Goal: Task Accomplishment & Management: Manage account settings

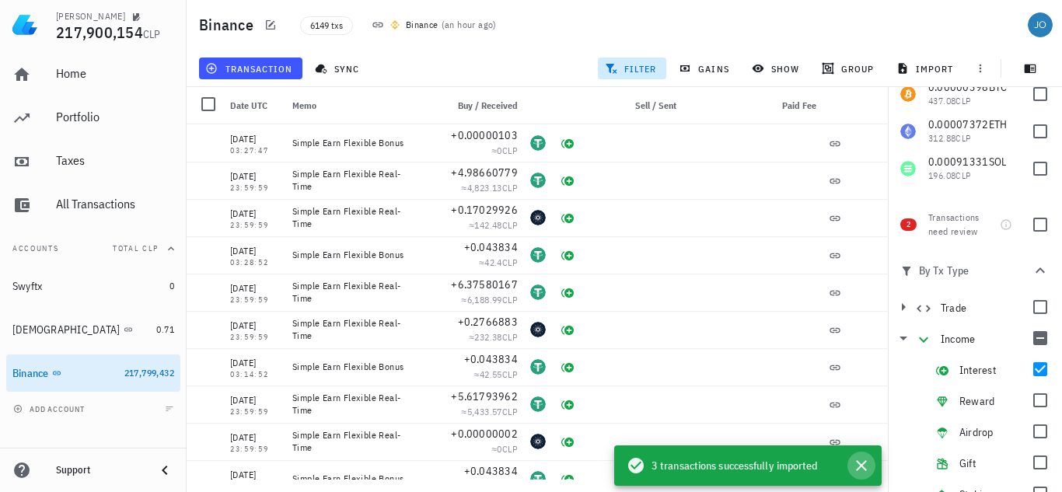
click at [861, 471] on icon "button" at bounding box center [861, 465] width 19 height 19
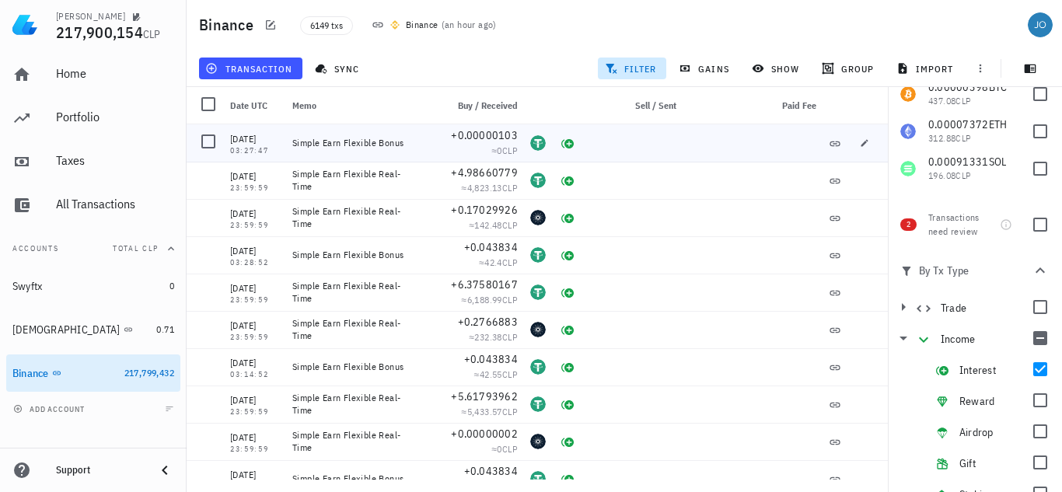
click at [874, 133] on div at bounding box center [867, 142] width 40 height 37
click at [1036, 378] on div at bounding box center [1040, 369] width 26 height 26
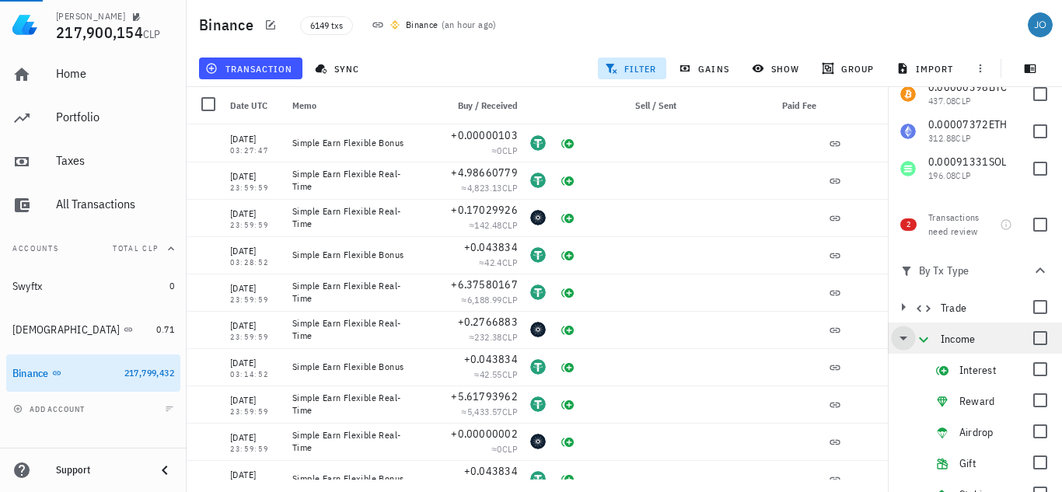
click at [907, 339] on icon "button" at bounding box center [903, 338] width 19 height 19
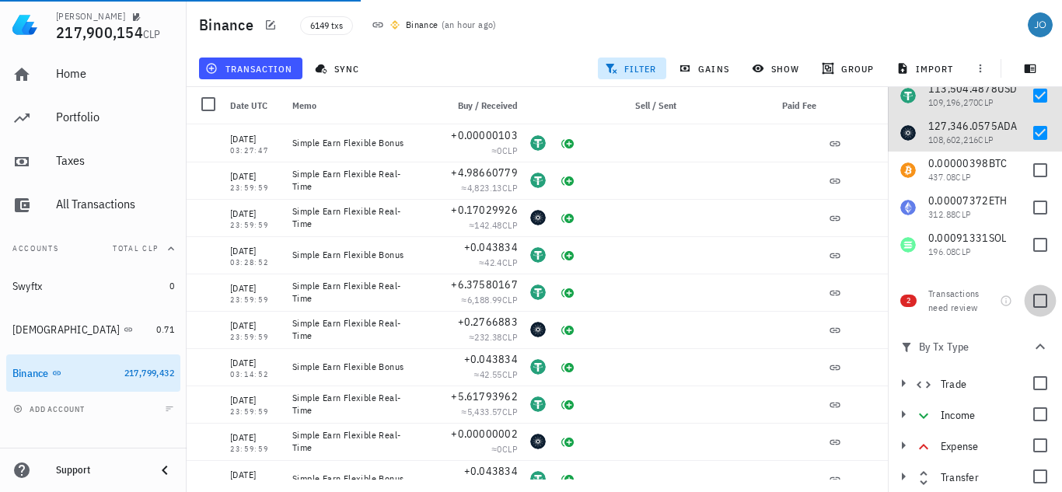
click at [1027, 304] on div at bounding box center [1040, 301] width 26 height 26
checkbox input "true"
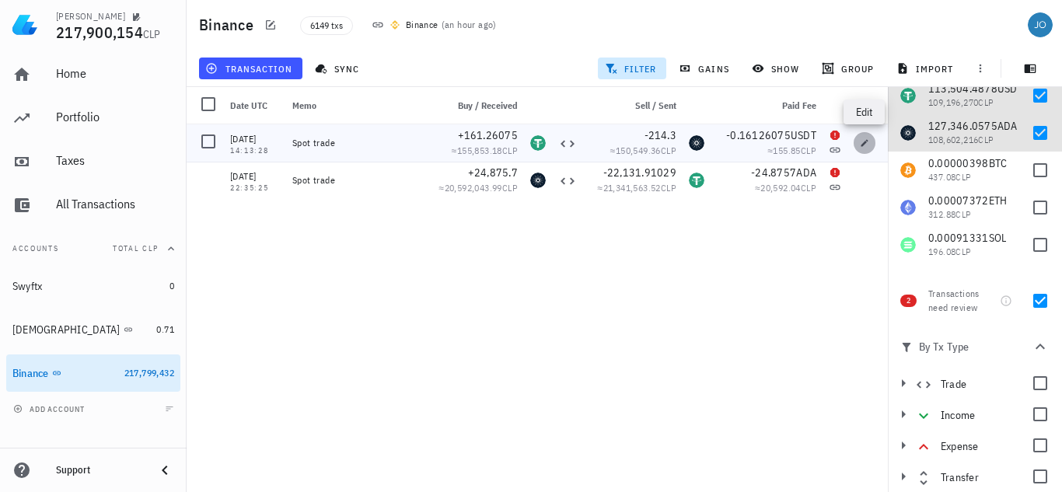
click at [870, 140] on span "button" at bounding box center [864, 142] width 22 height 9
type input "[DATE]"
type input "14:13:28"
type textarea "Spot trade"
type input "161.26075"
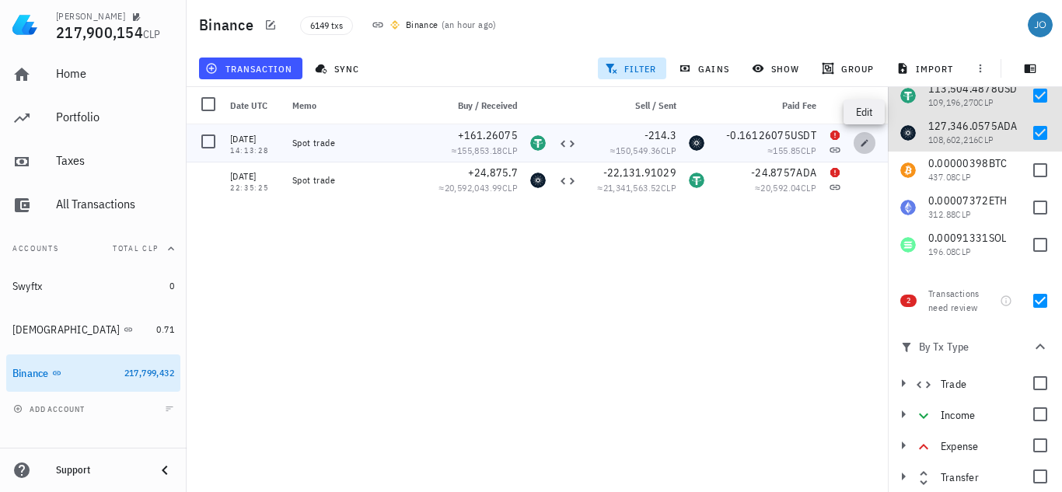
type input "USDT"
type input "214.3"
type input "ADA"
type input "0.16126075"
type input "USDT"
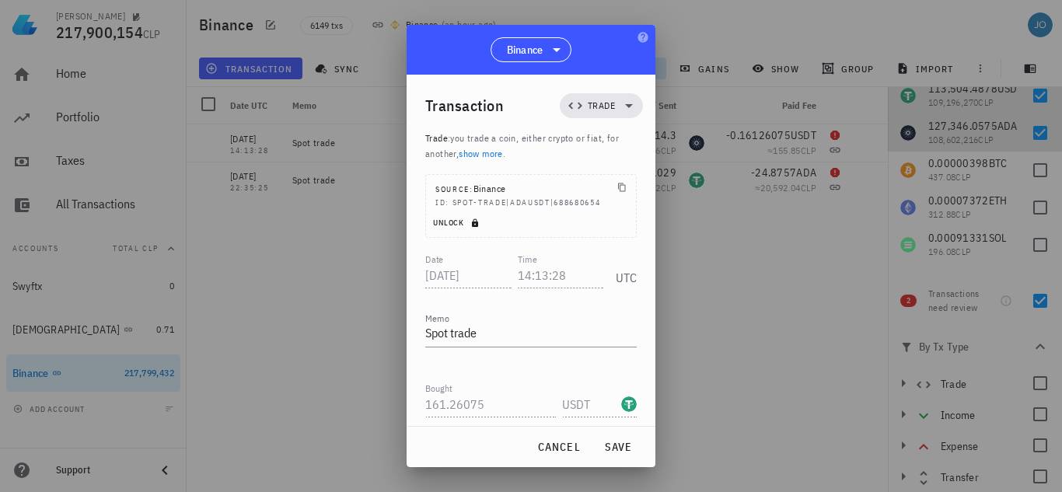
click at [447, 218] on span "Unlock" at bounding box center [457, 223] width 51 height 10
click at [527, 263] on input "14:13:28" at bounding box center [561, 275] width 86 height 25
type input "1"
click at [613, 448] on span "save" at bounding box center [617, 447] width 37 height 14
type input "14:13:28"
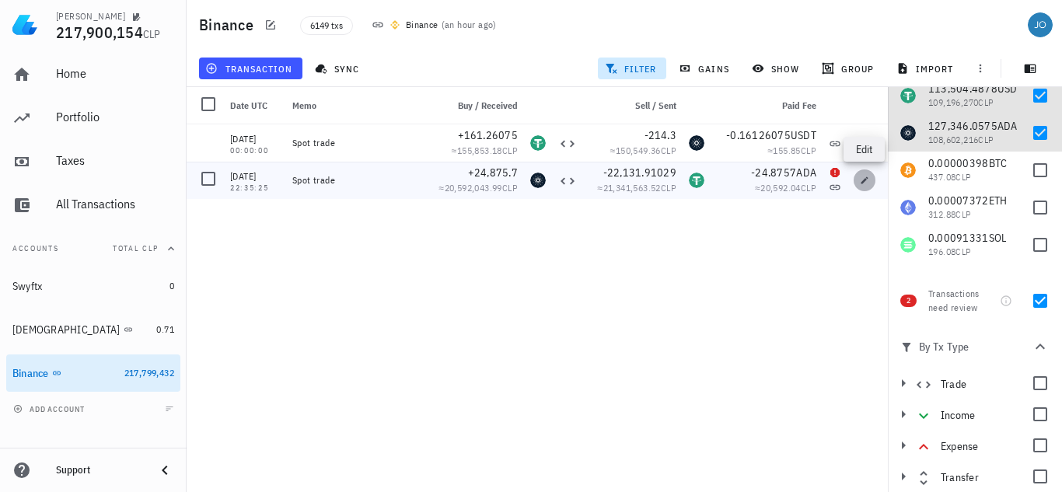
click at [862, 178] on icon "button" at bounding box center [864, 180] width 9 height 9
type input "[DATE]"
type input "22:35:25"
type input "24,875.7"
type input "ADA"
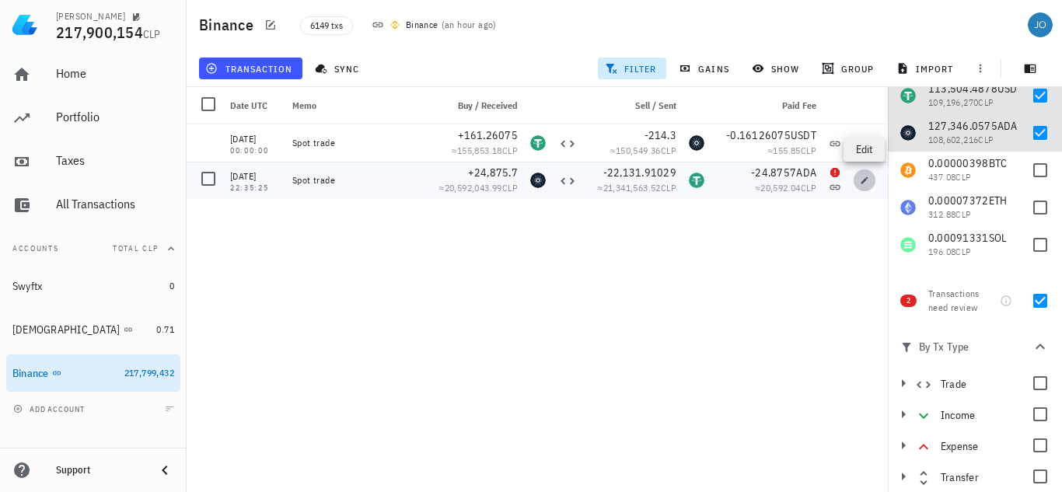
type input "22,131.91029"
type input "USDT"
type input "24.8757"
type input "ADA"
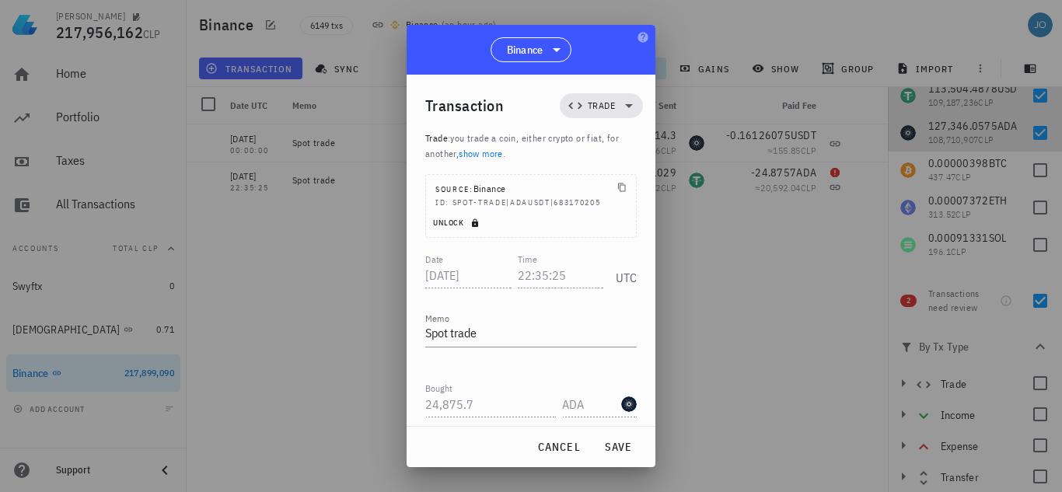
click at [438, 218] on span "Unlock" at bounding box center [457, 223] width 51 height 10
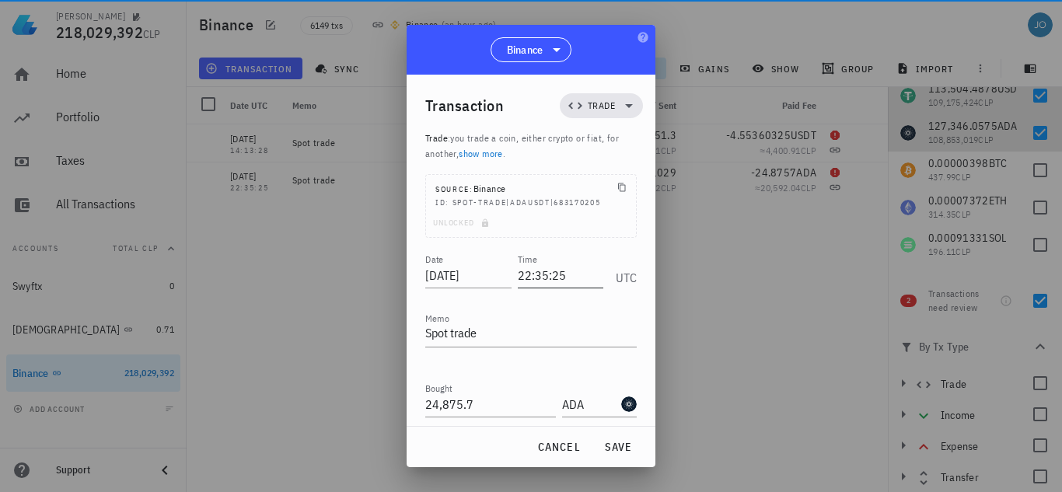
click at [560, 263] on input "22:35:25" at bounding box center [561, 275] width 86 height 25
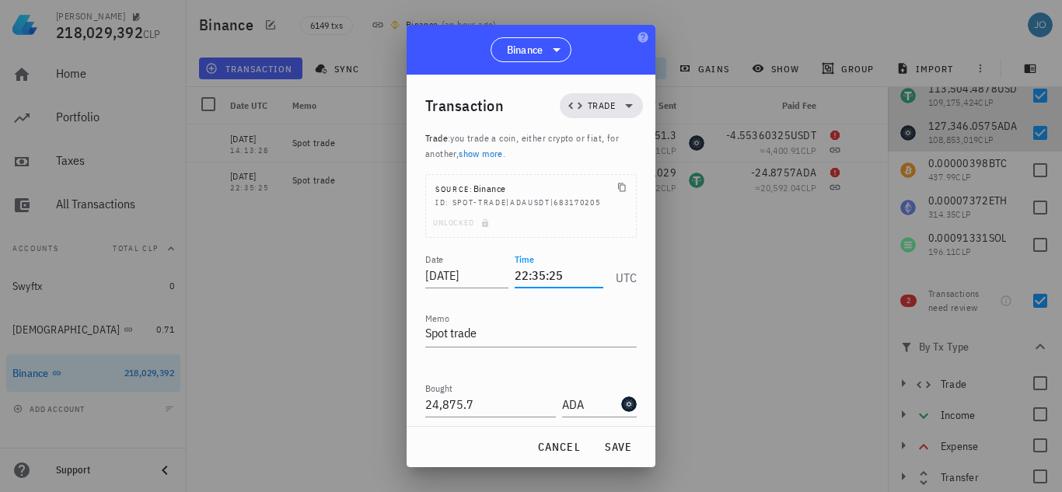
drag, startPoint x: 561, startPoint y: 254, endPoint x: 392, endPoint y: 288, distance: 172.8
click at [392, 288] on div "[PERSON_NAME] 218,029,392 CLP Home Portfolio Taxes All Transactions Accounts To…" at bounding box center [531, 246] width 1062 height 492
click at [624, 452] on span "save" at bounding box center [617, 447] width 37 height 14
type input "22:35:25"
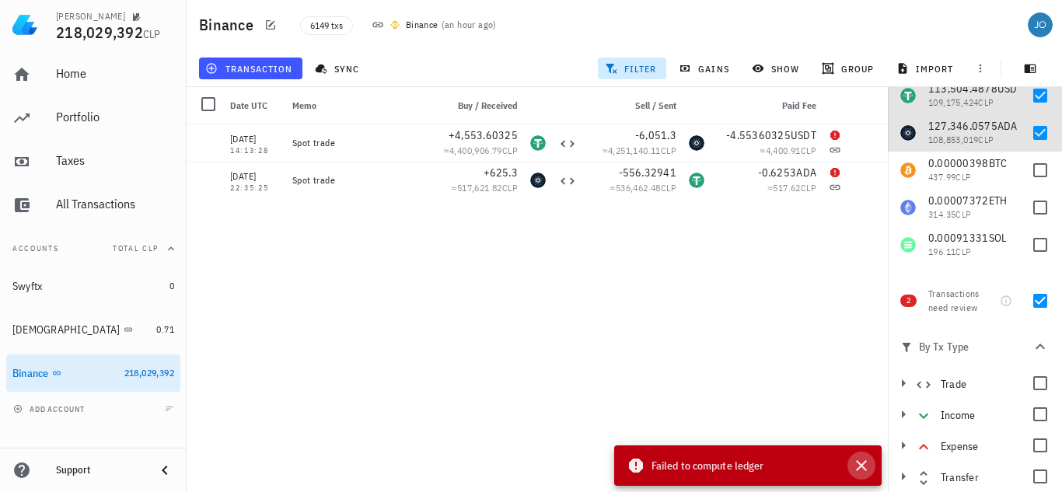
click at [860, 467] on icon "button" at bounding box center [861, 465] width 11 height 11
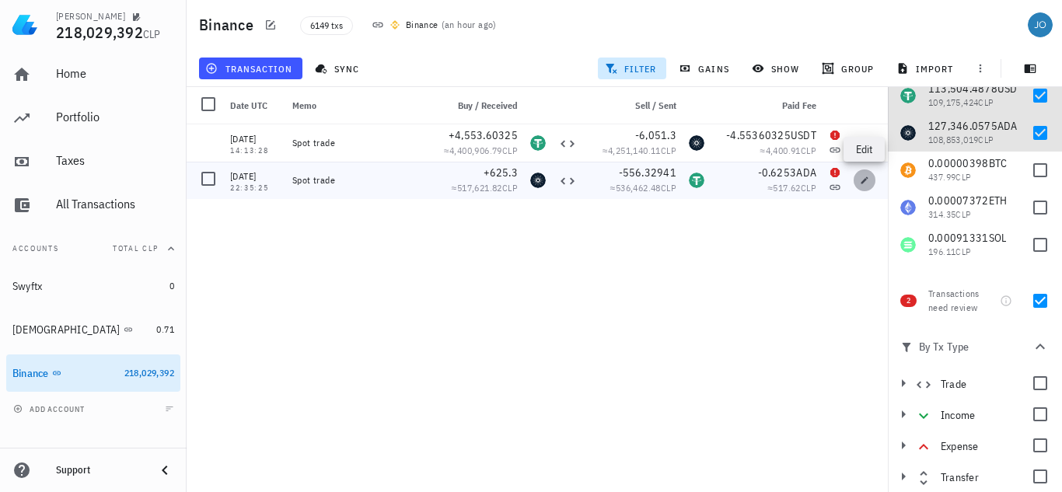
click at [863, 183] on icon "button" at bounding box center [864, 180] width 9 height 9
type input "625.3"
type input "556.32941"
type input "0.6253"
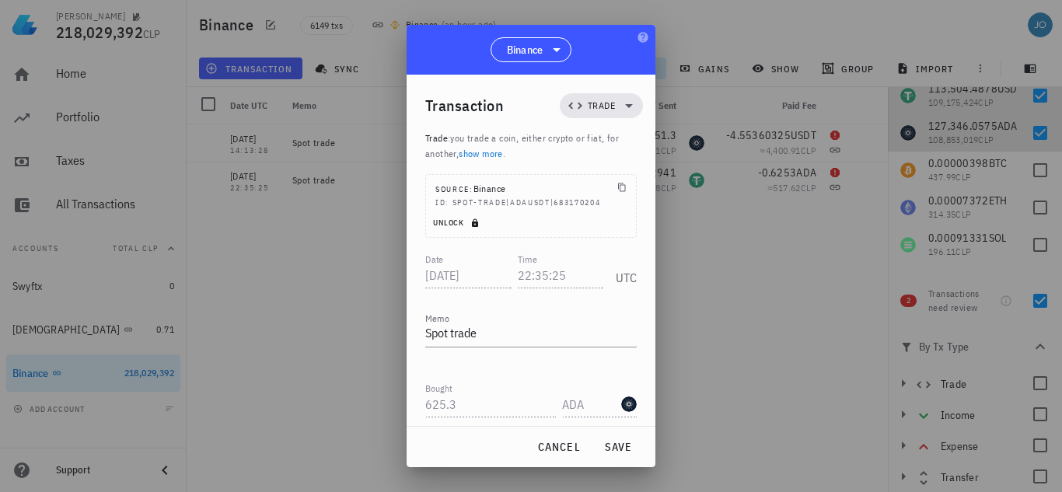
click at [447, 218] on span "Unlock" at bounding box center [457, 223] width 51 height 10
click at [526, 263] on input "22:35:25" at bounding box center [561, 275] width 86 height 25
click at [616, 454] on span "save" at bounding box center [617, 447] width 37 height 14
type input "22:35:25"
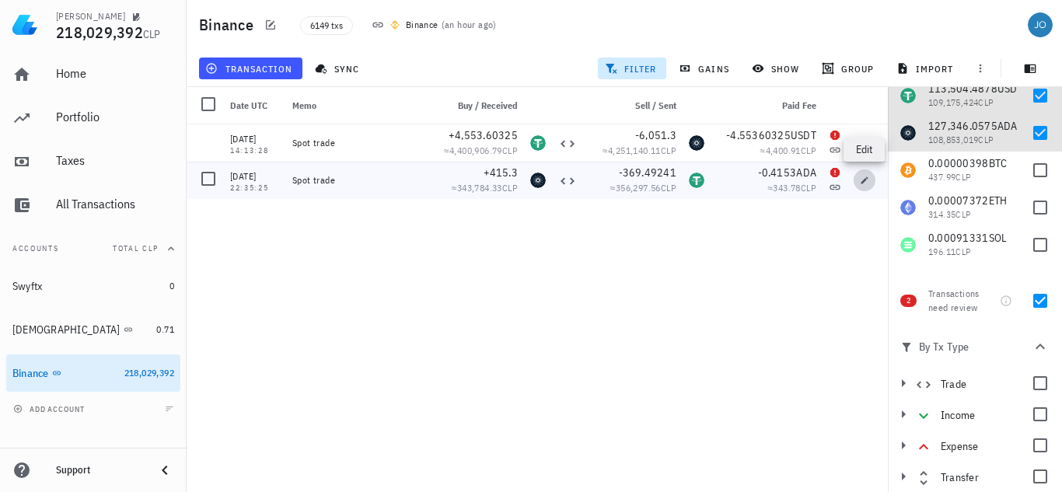
click at [863, 180] on icon "button" at bounding box center [864, 179] width 7 height 7
type input "415.3"
type input "369.49241"
type input "0.4153"
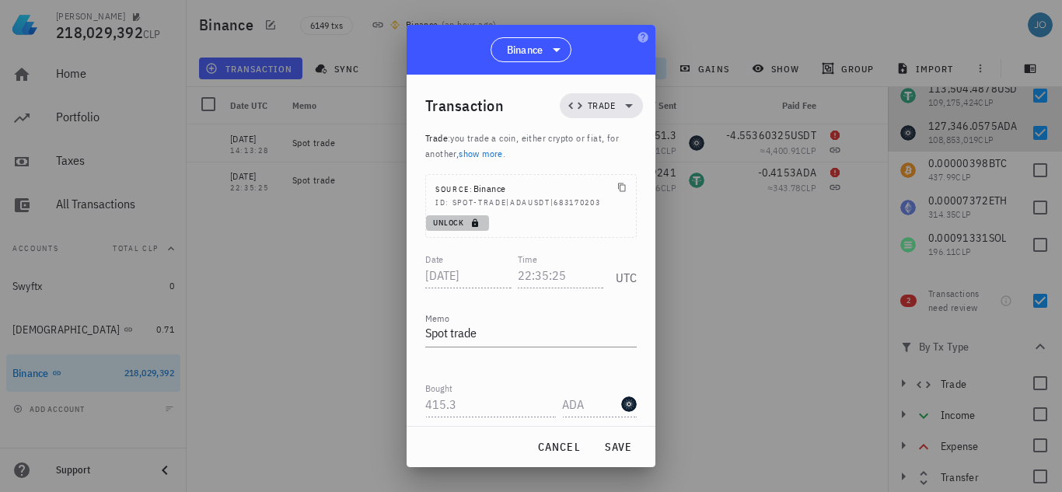
click at [462, 218] on span "Unlock" at bounding box center [457, 223] width 51 height 10
drag, startPoint x: 572, startPoint y: 260, endPoint x: 415, endPoint y: 259, distance: 157.0
click at [415, 259] on div "Transaction Trade Trade : you trade a coin, either crypto or fiat, for another,…" at bounding box center [530, 251] width 249 height 352
click at [611, 446] on span "save" at bounding box center [617, 447] width 37 height 14
type input "22:35:25"
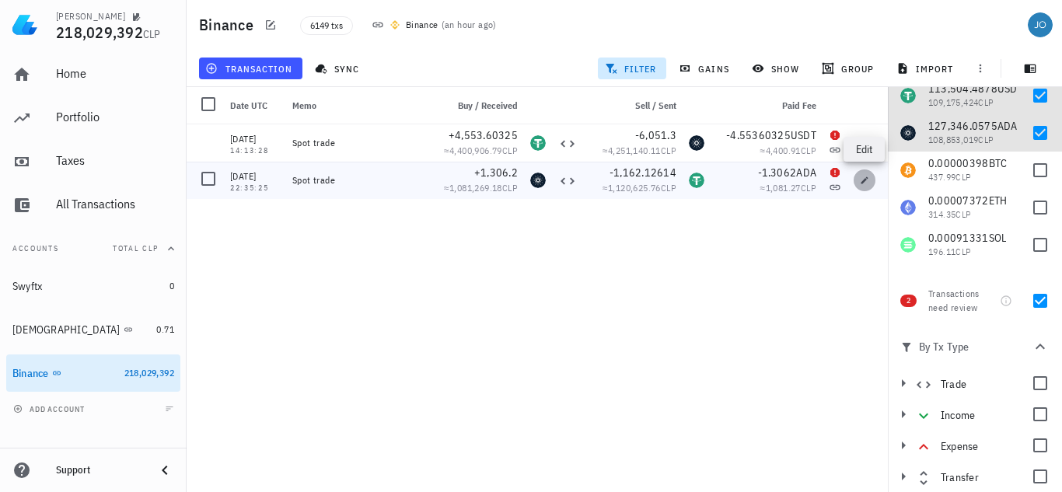
click at [863, 188] on button "button" at bounding box center [864, 180] width 22 height 22
type input "1,306.2"
type input "1,162.12614"
type input "1.3062"
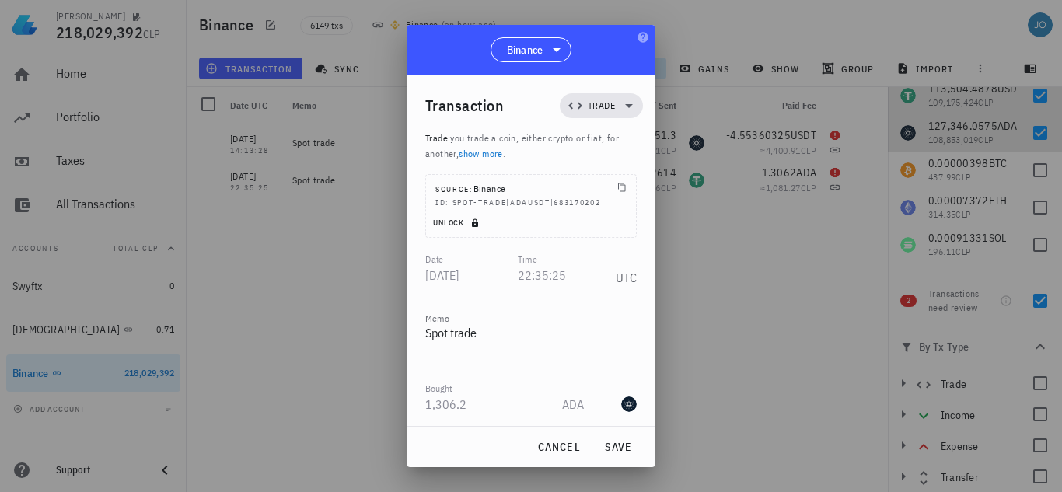
click at [441, 215] on button "Unlock" at bounding box center [457, 223] width 63 height 16
drag, startPoint x: 560, startPoint y: 252, endPoint x: 413, endPoint y: 253, distance: 146.9
click at [413, 253] on div "Transaction Trade Trade : you trade a coin, either crypto or fiat, for another,…" at bounding box center [530, 251] width 249 height 352
click at [601, 435] on button "save" at bounding box center [618, 447] width 50 height 28
type input "22:35:25"
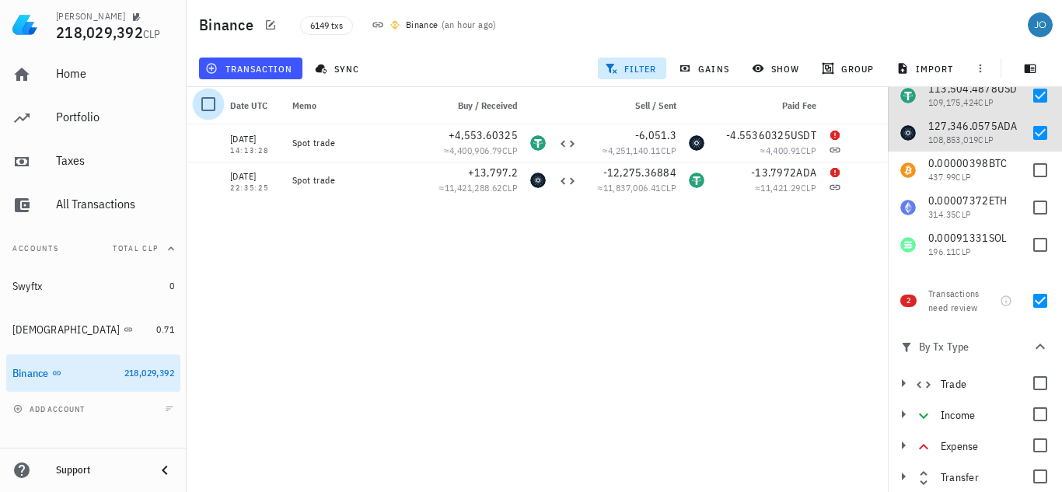
click at [207, 103] on div at bounding box center [208, 104] width 26 height 26
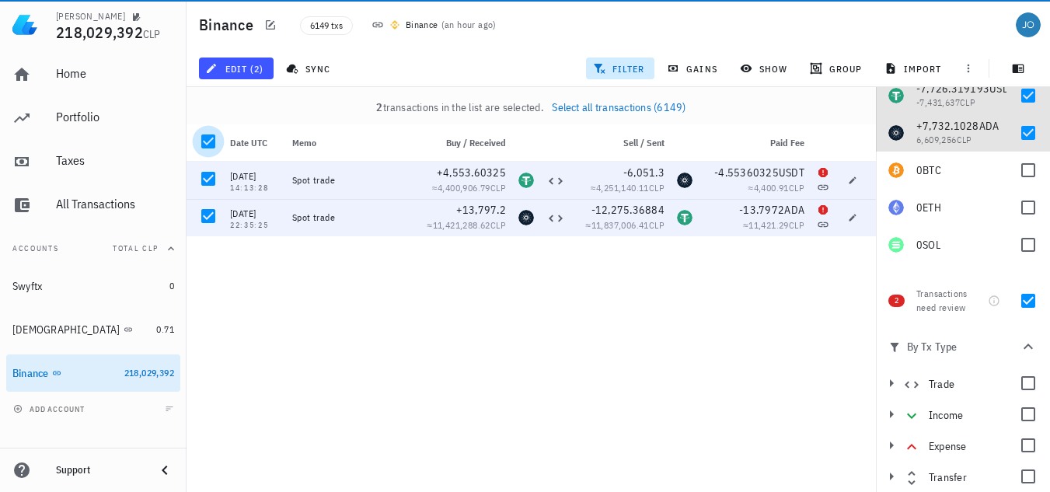
click at [207, 137] on div at bounding box center [208, 141] width 26 height 26
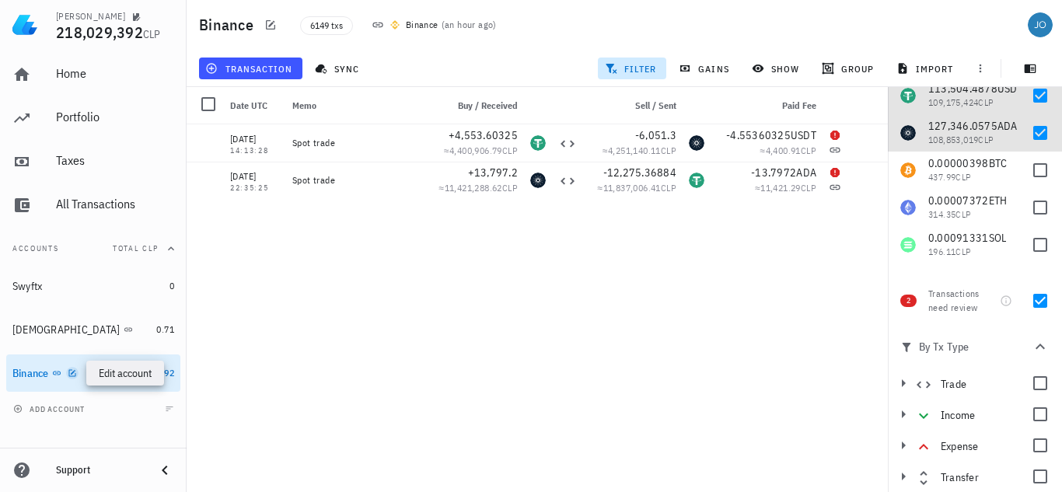
click at [75, 373] on icon "button" at bounding box center [72, 372] width 9 height 9
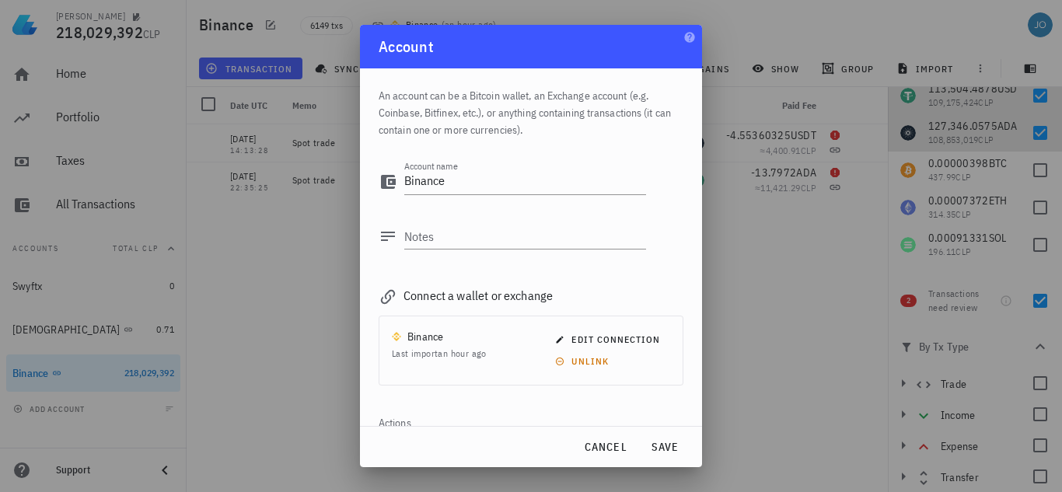
scroll to position [52, 0]
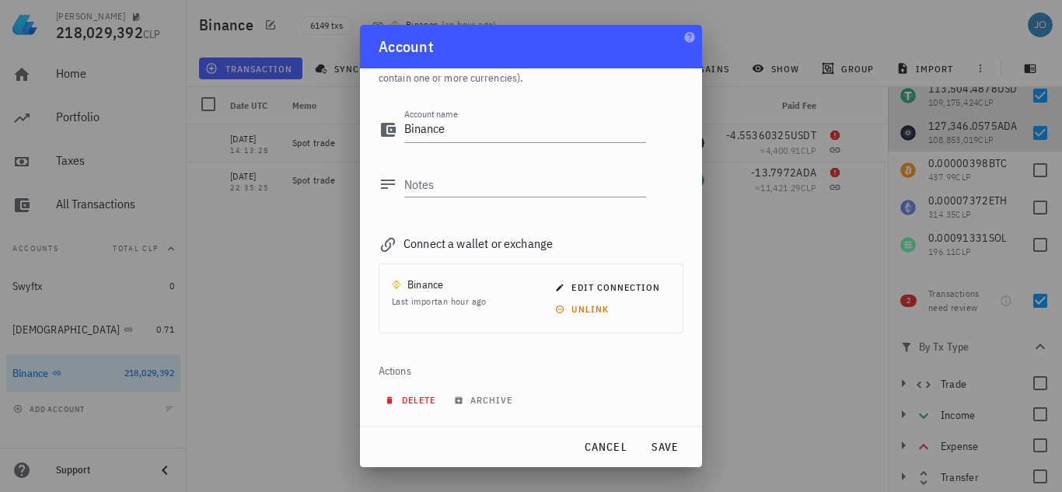
click at [414, 400] on span "delete" at bounding box center [411, 400] width 47 height 12
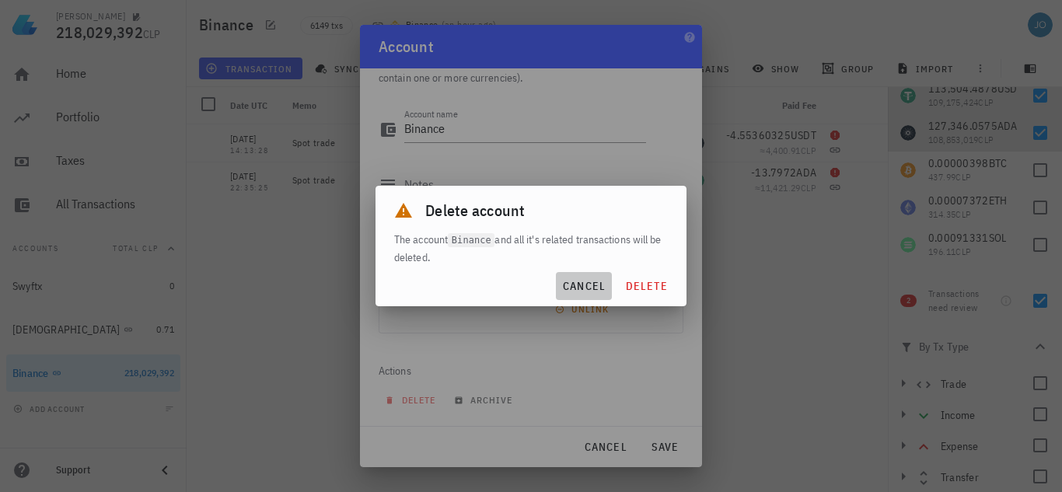
click at [592, 294] on button "cancel" at bounding box center [584, 286] width 57 height 28
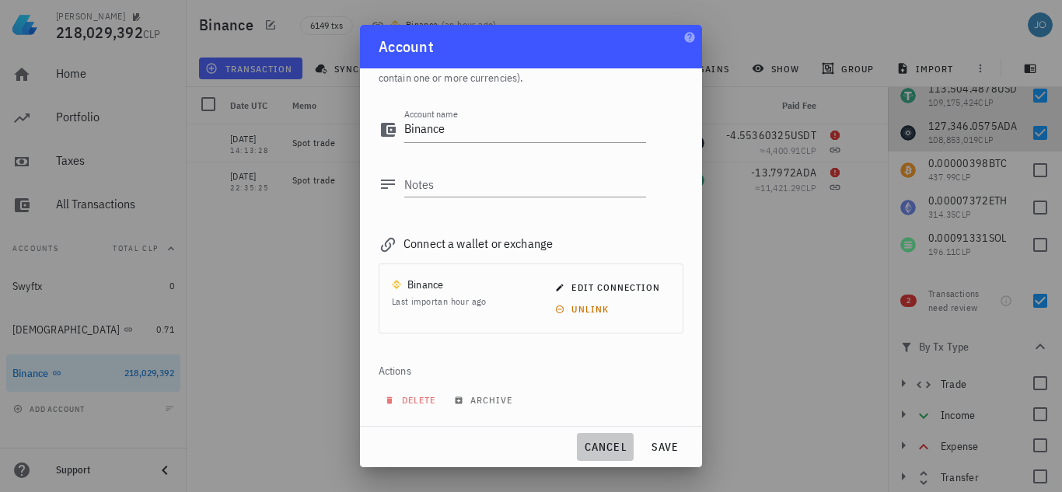
click at [606, 441] on span "cancel" at bounding box center [605, 447] width 44 height 14
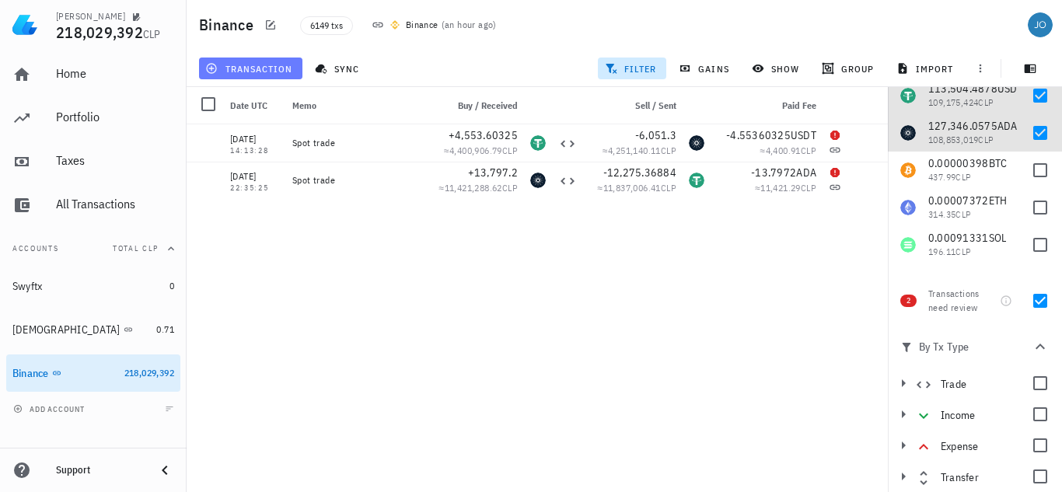
click at [211, 62] on icon "button" at bounding box center [211, 68] width 12 height 12
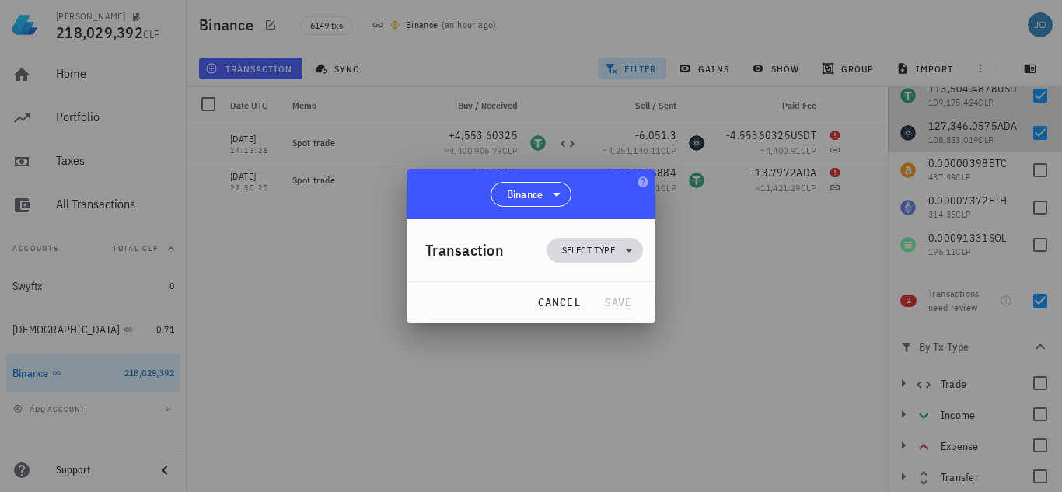
click at [593, 247] on span "Select type" at bounding box center [588, 250] width 53 height 16
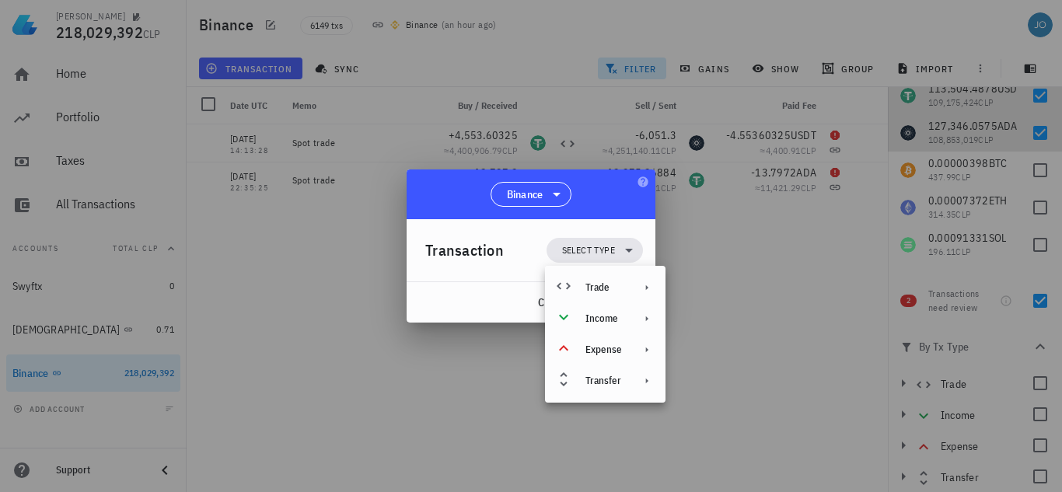
click at [703, 340] on div at bounding box center [531, 246] width 1062 height 492
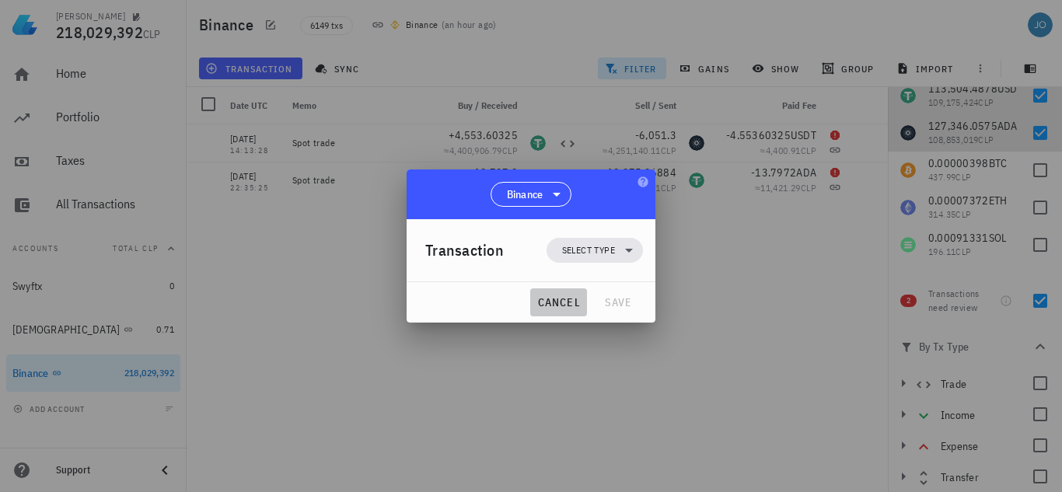
click at [567, 295] on button "cancel" at bounding box center [558, 302] width 57 height 28
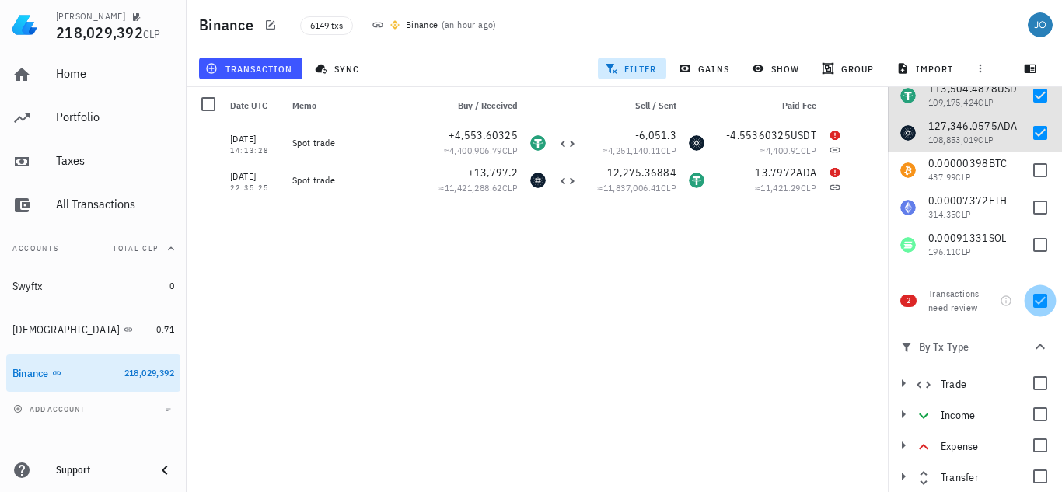
click at [1034, 289] on div at bounding box center [1040, 301] width 26 height 26
checkbox input "false"
click at [1029, 91] on div at bounding box center [1040, 95] width 26 height 26
checkbox input "false"
click at [1026, 119] on div "127,346.0575 ADA 108,853,019 CLP" at bounding box center [975, 132] width 174 height 37
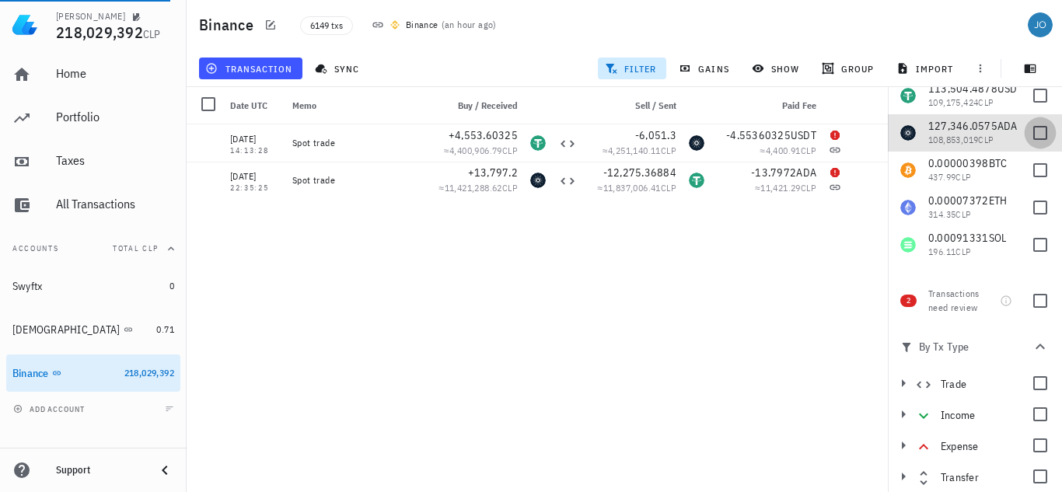
click at [1029, 127] on div at bounding box center [1040, 133] width 26 height 26
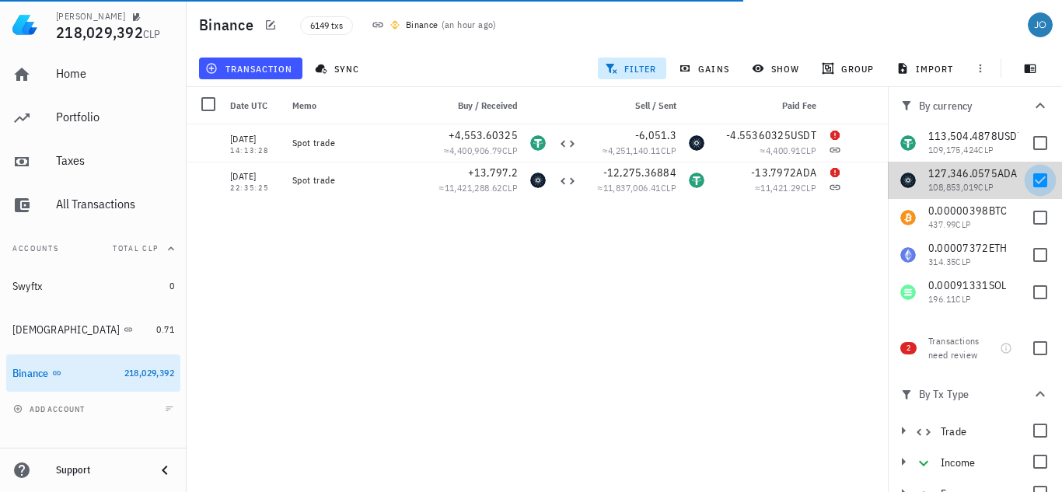
click at [1027, 178] on div at bounding box center [1040, 180] width 26 height 26
checkbox input "false"
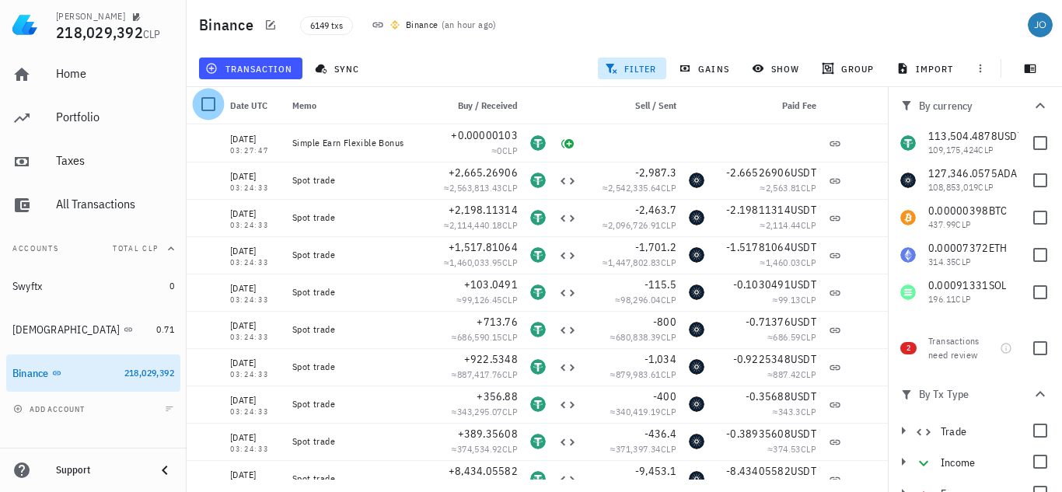
click at [217, 104] on div at bounding box center [208, 104] width 26 height 26
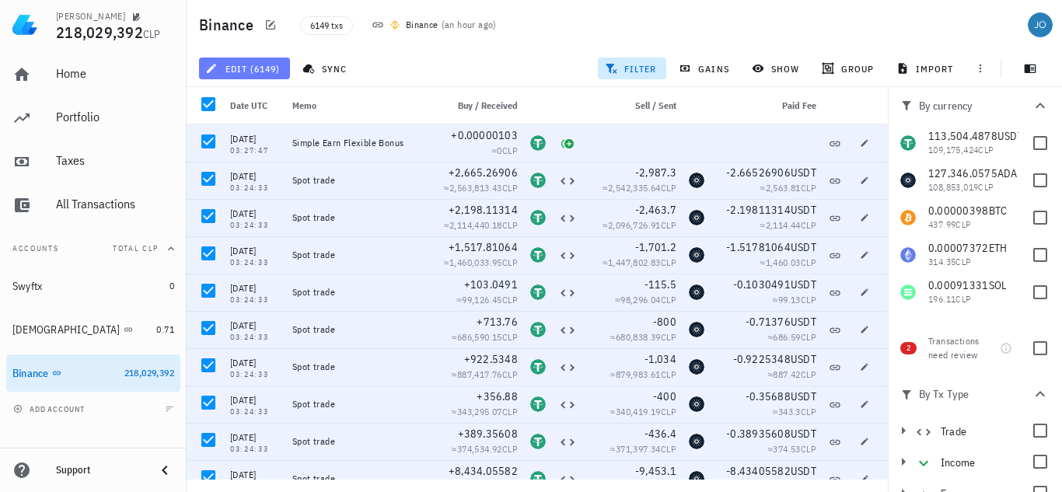
click at [274, 70] on span "edit (6149)" at bounding box center [244, 68] width 72 height 12
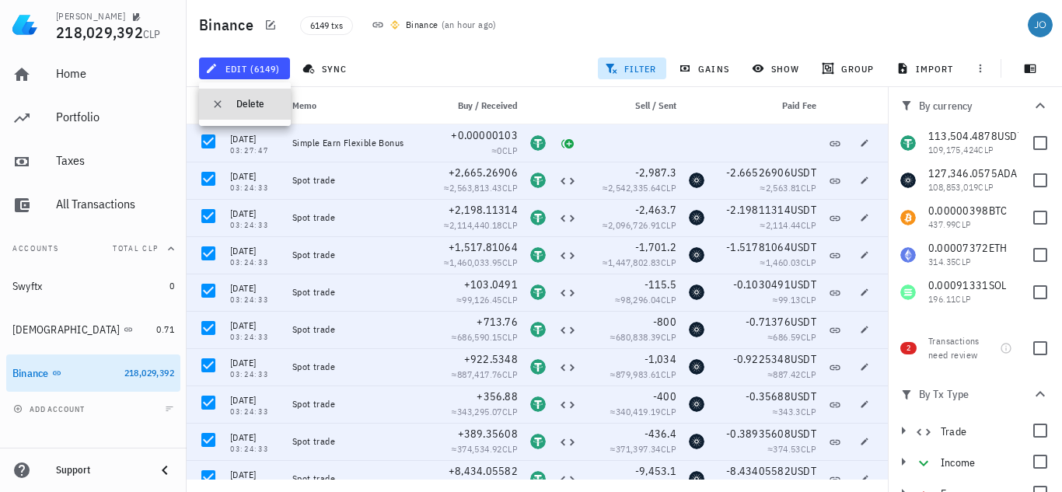
click at [246, 99] on div "Delete" at bounding box center [257, 104] width 42 height 12
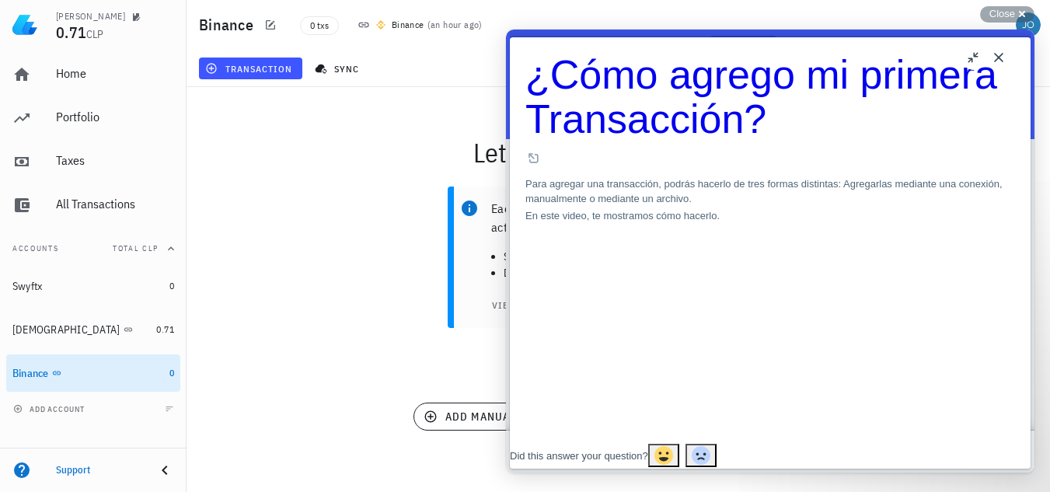
click at [997, 55] on button "Close" at bounding box center [998, 57] width 25 height 25
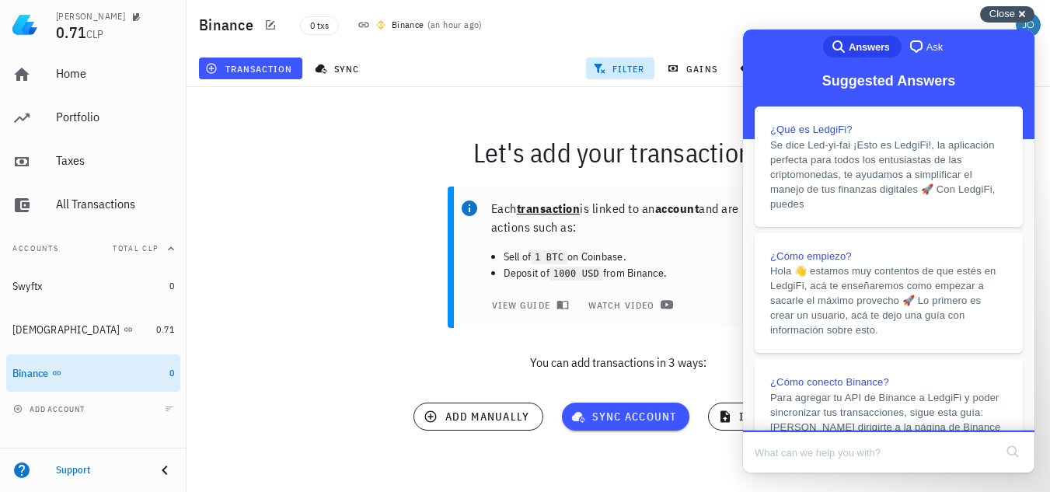
click at [1000, 18] on span "Close" at bounding box center [1002, 14] width 26 height 12
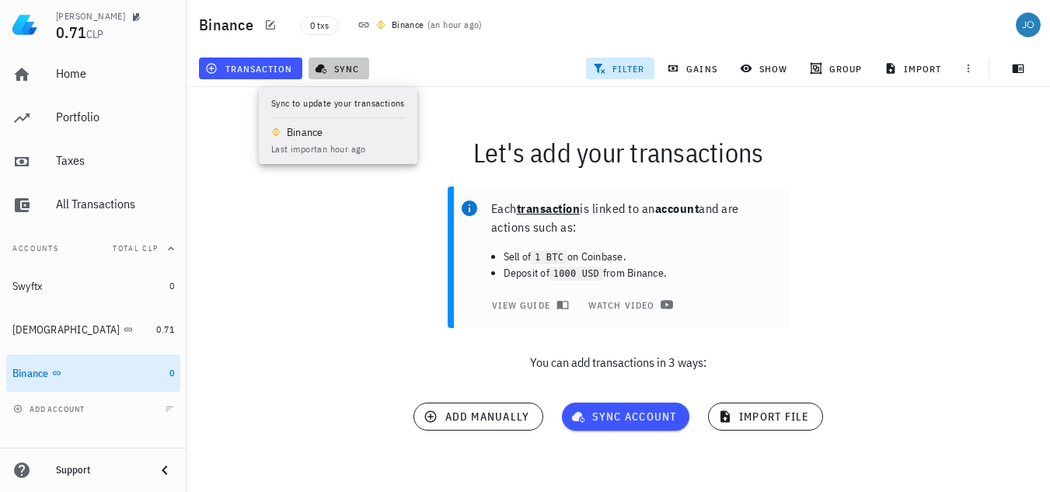
click at [338, 74] on span "sync" at bounding box center [338, 68] width 41 height 12
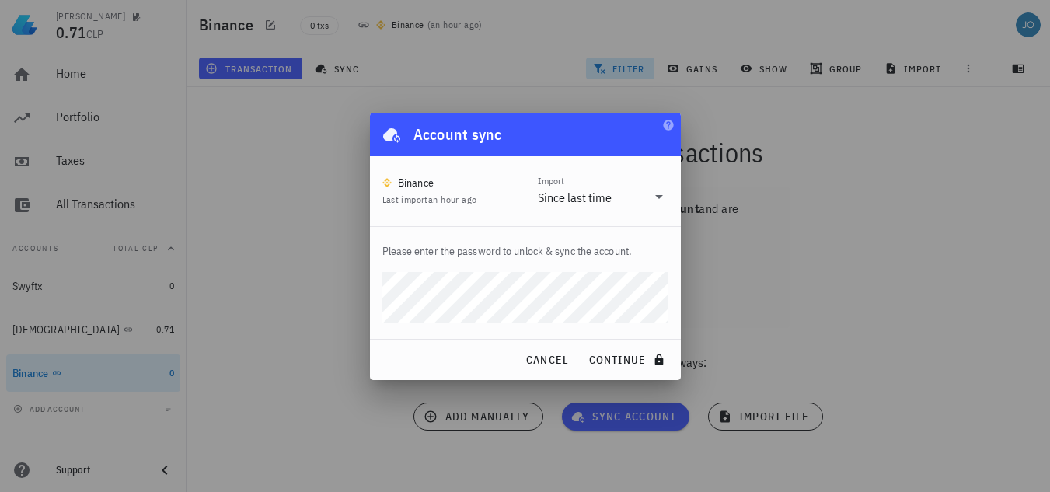
click at [581, 346] on button "continue" at bounding box center [627, 360] width 92 height 28
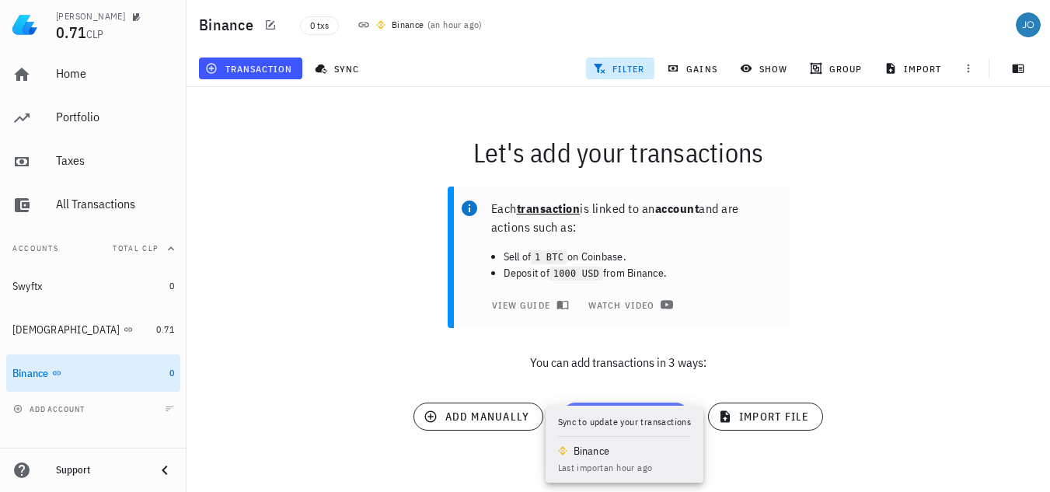
click at [603, 408] on button "sync account" at bounding box center [625, 417] width 127 height 28
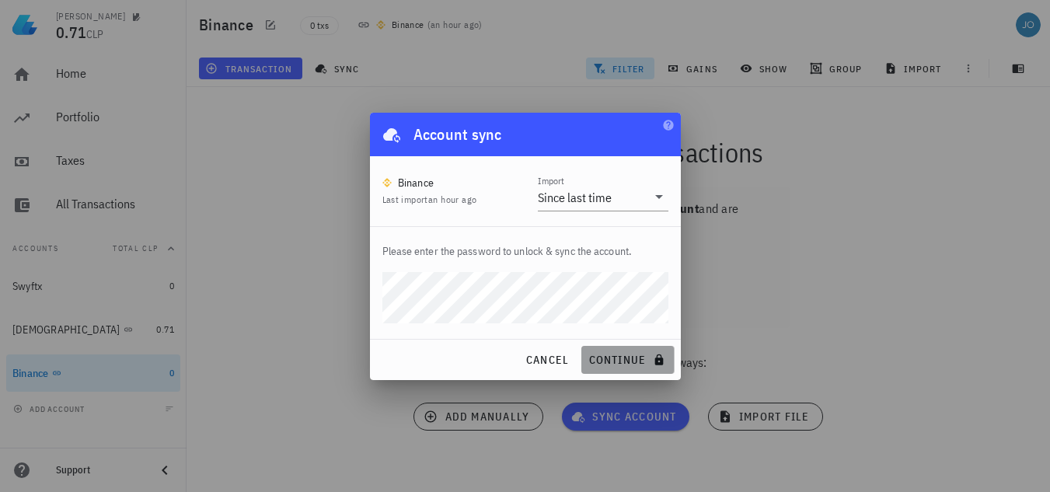
click at [605, 360] on span "continue" at bounding box center [628, 360] width 80 height 14
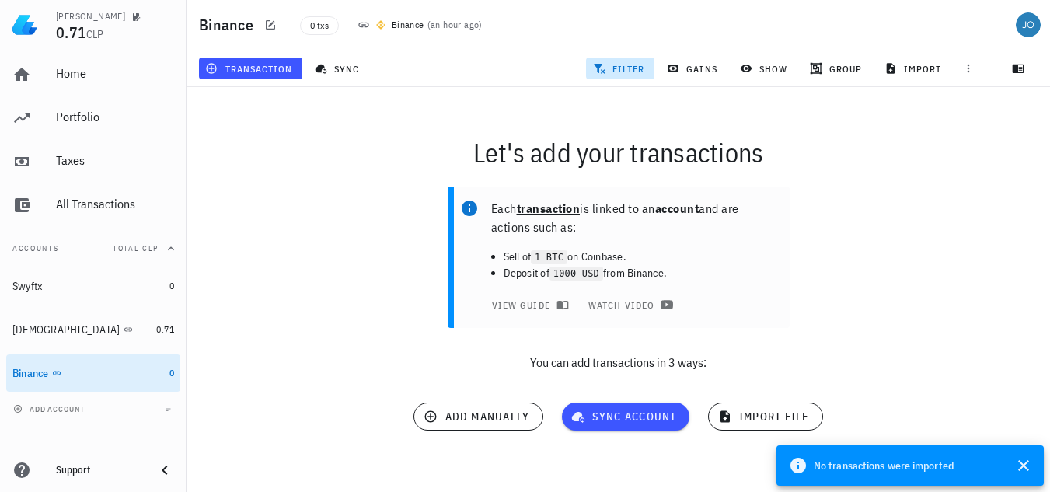
click at [360, 25] on icon at bounding box center [364, 25] width 12 height 12
click at [384, 25] on img at bounding box center [380, 24] width 9 height 9
click at [417, 26] on div "Binance" at bounding box center [408, 25] width 33 height 16
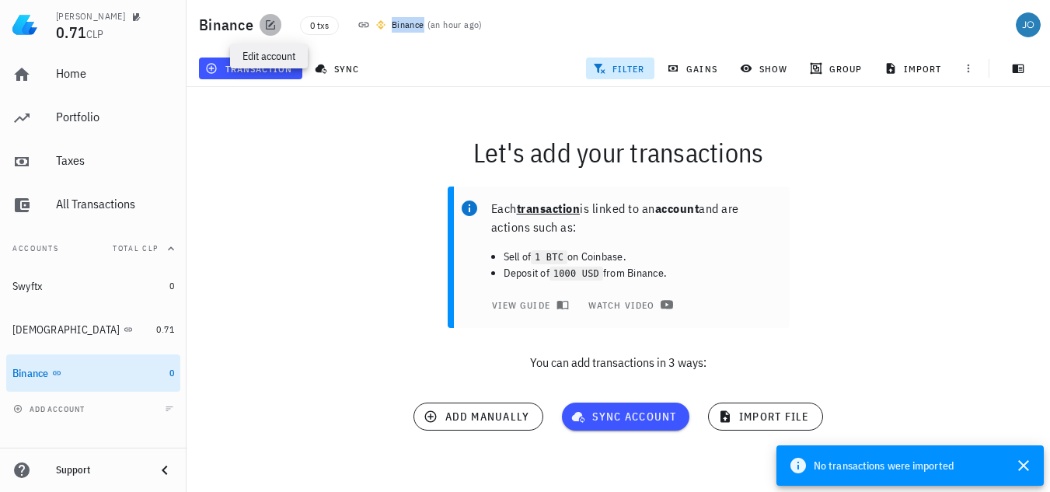
click at [260, 26] on span "button" at bounding box center [271, 25] width 22 height 12
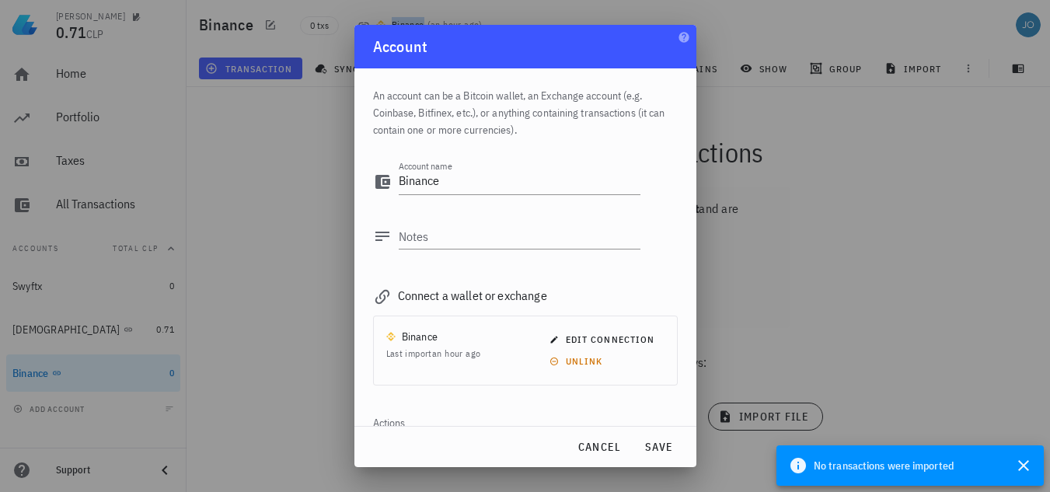
scroll to position [52, 0]
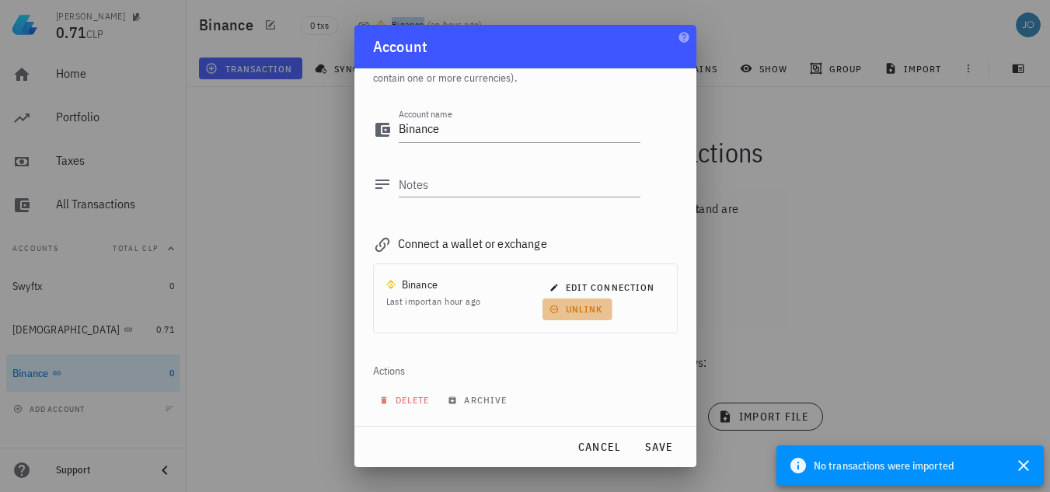
click at [563, 310] on span "unlink" at bounding box center [578, 309] width 51 height 12
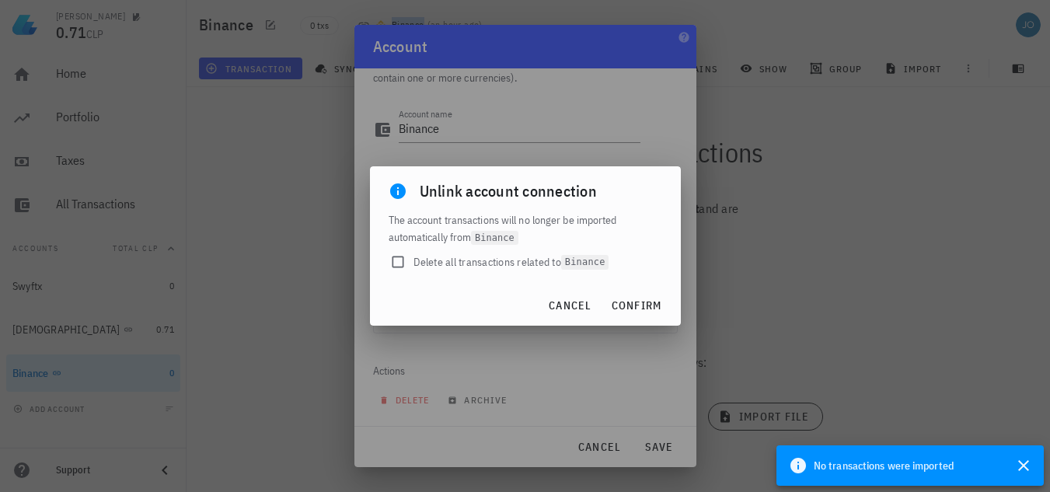
click at [428, 267] on span "Delete all transactions related to Binance" at bounding box center [511, 262] width 196 height 16
checkbox input "true"
click at [634, 307] on span "confirm" at bounding box center [636, 305] width 51 height 14
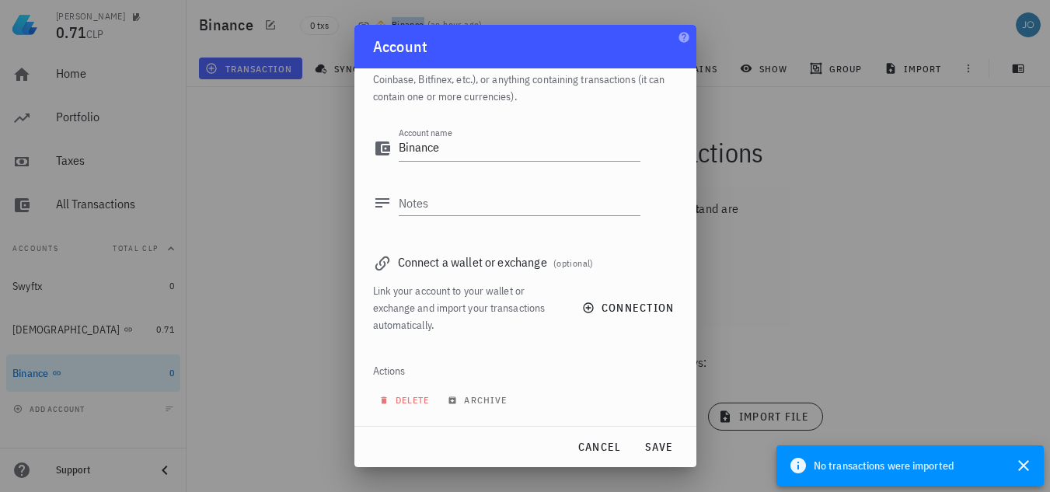
scroll to position [33, 0]
click at [654, 445] on span "save" at bounding box center [658, 447] width 37 height 14
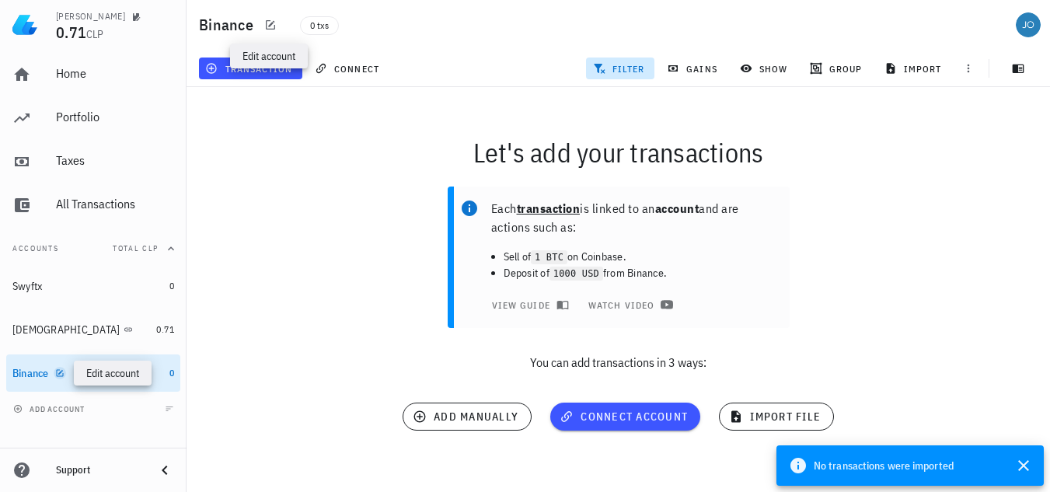
click at [65, 374] on icon "button" at bounding box center [59, 372] width 9 height 9
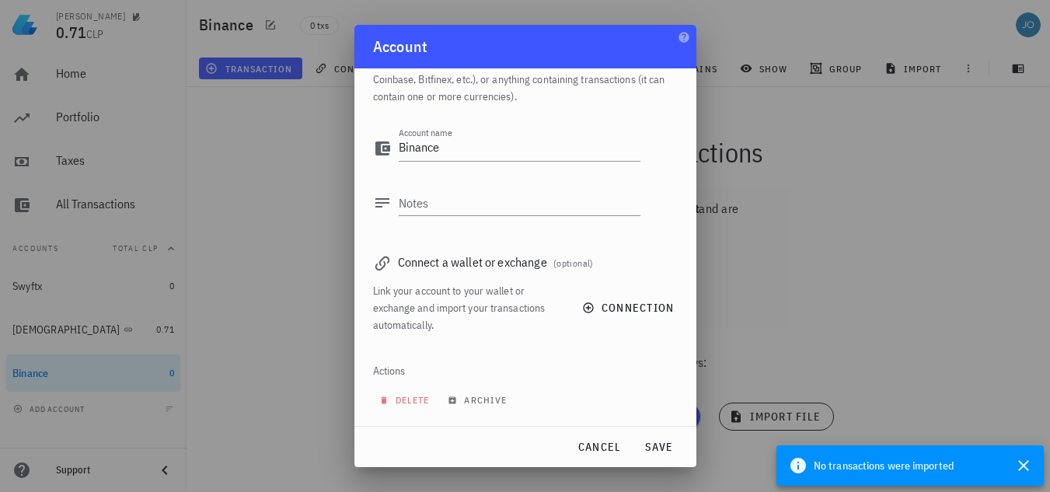
click at [322, 214] on div at bounding box center [525, 246] width 1050 height 492
click at [613, 454] on span "cancel" at bounding box center [599, 447] width 44 height 14
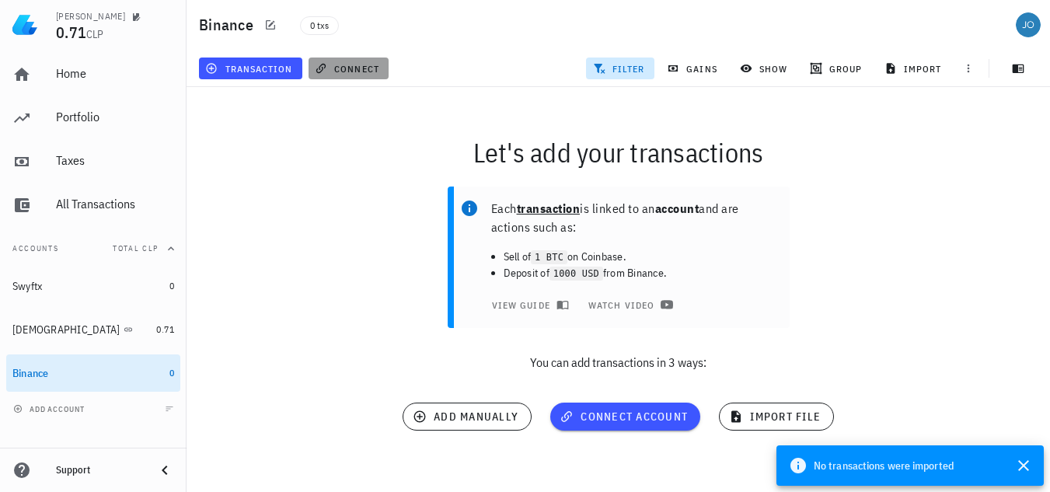
click at [362, 75] on button "connect" at bounding box center [349, 69] width 80 height 22
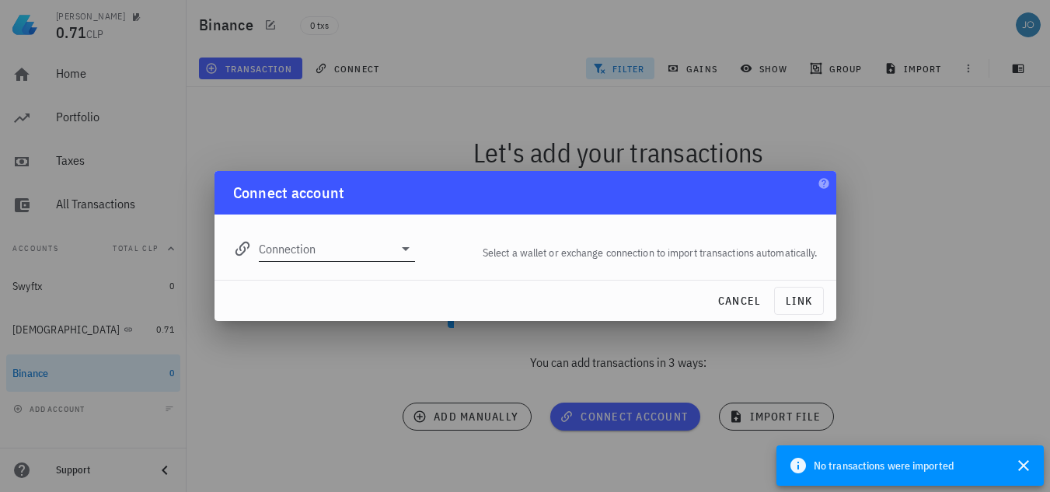
click at [396, 245] on icon at bounding box center [405, 248] width 19 height 19
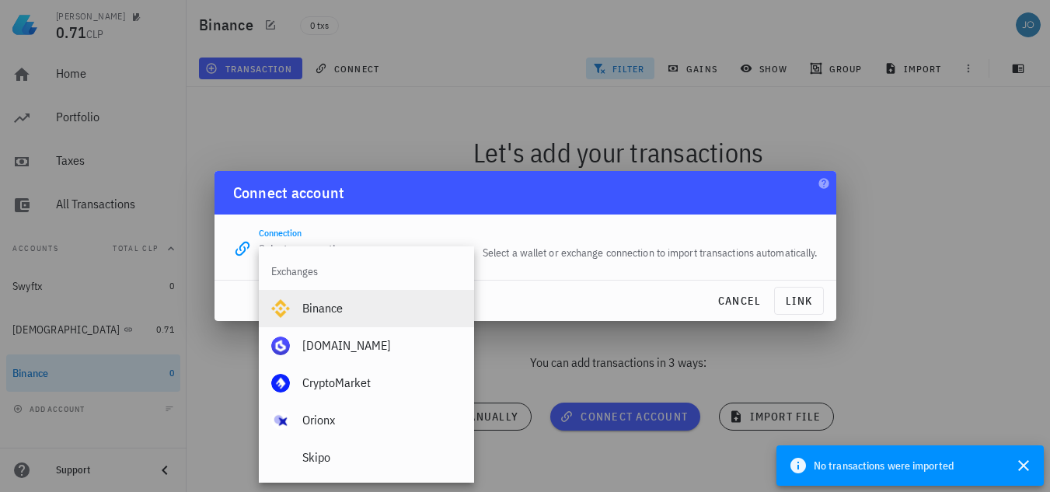
click at [350, 310] on div "Binance" at bounding box center [381, 308] width 159 height 15
type input "Binance"
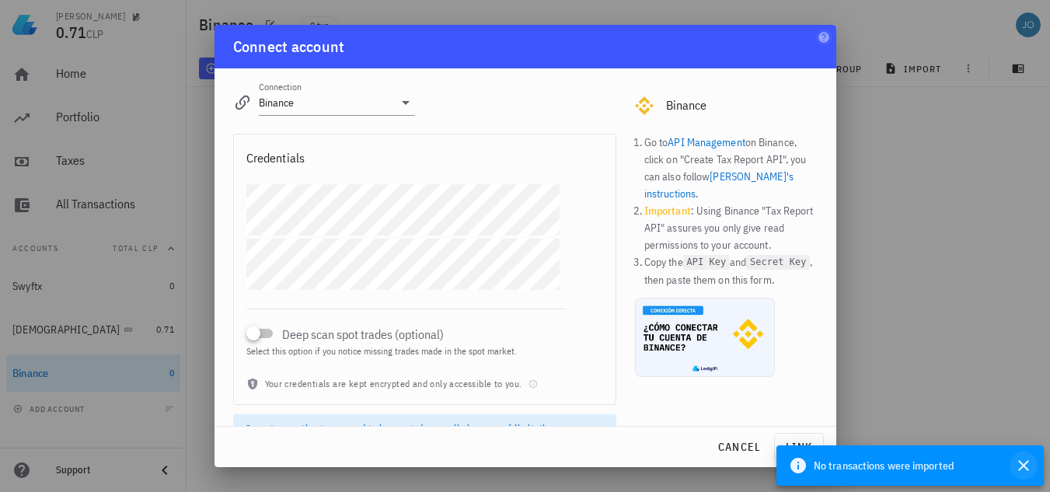
click at [1024, 466] on icon "button" at bounding box center [1023, 465] width 11 height 11
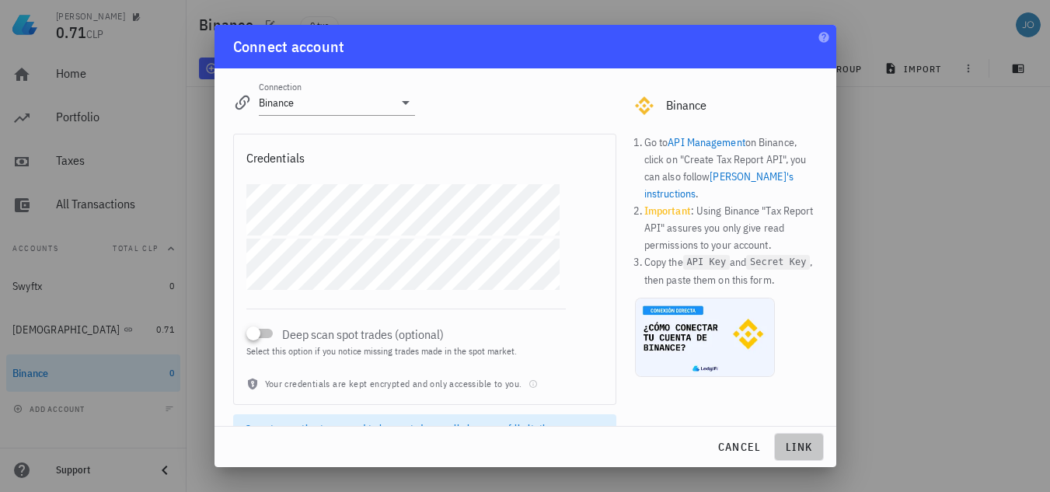
click at [808, 442] on span "link" at bounding box center [799, 447] width 36 height 14
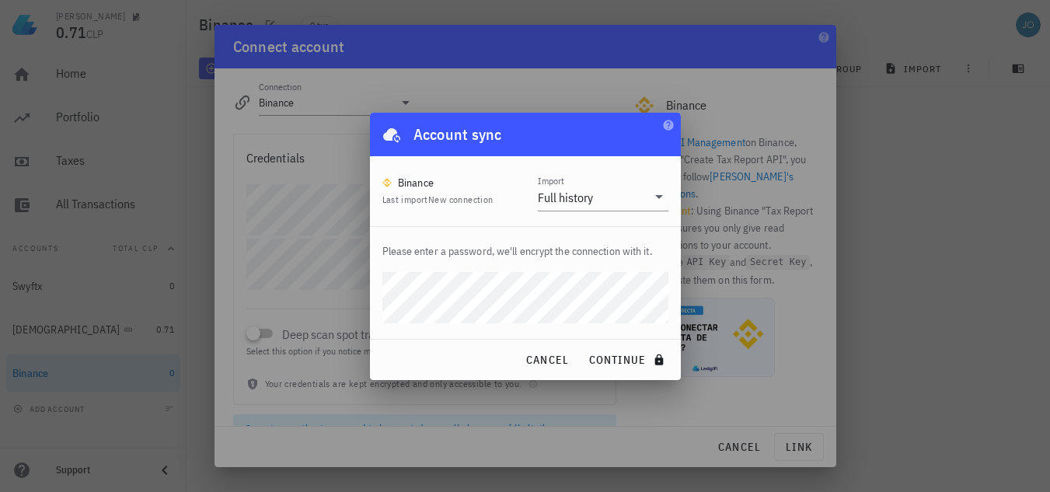
click at [581, 346] on button "continue" at bounding box center [627, 360] width 92 height 28
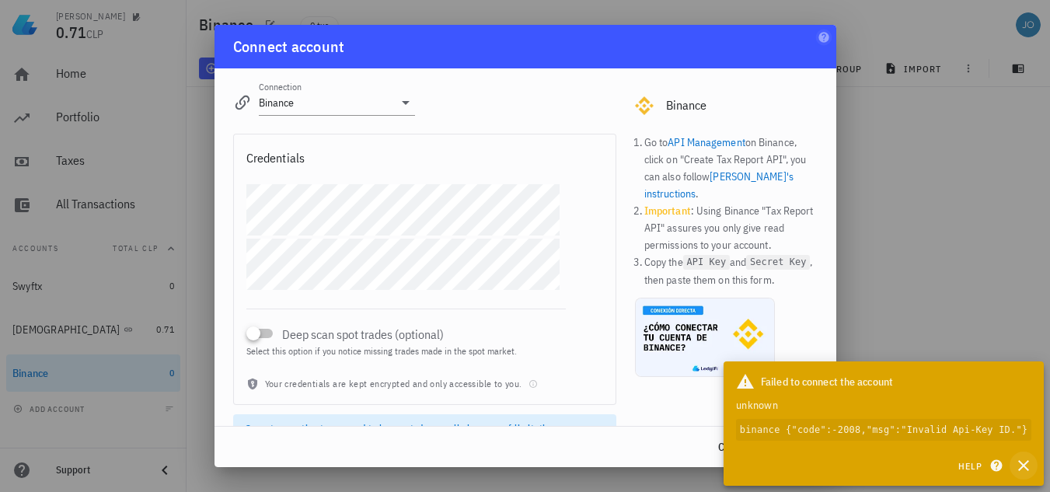
click at [1025, 468] on icon "button" at bounding box center [1023, 465] width 11 height 11
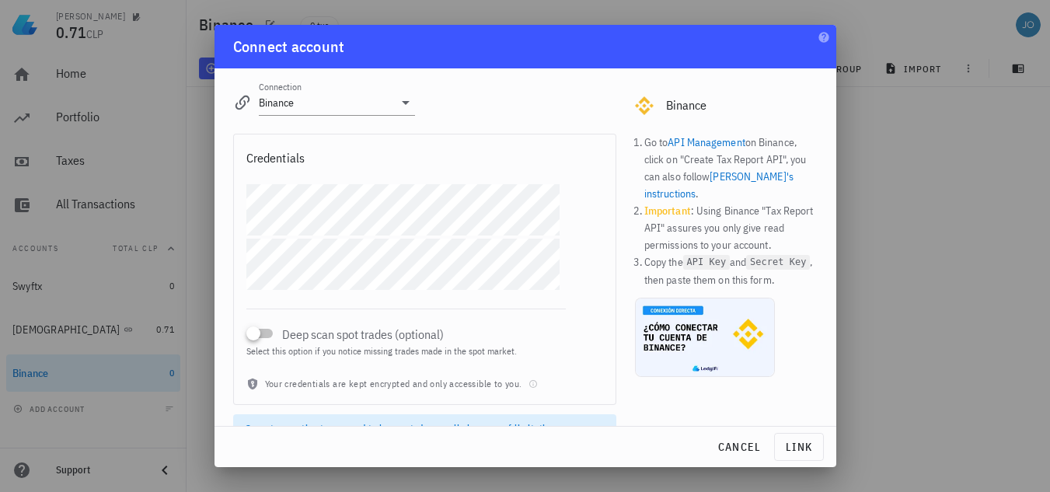
click at [281, 174] on div "Credentials Deep scan spot trades (optional) Select this option if you notice m…" at bounding box center [424, 269] width 383 height 271
click at [615, 263] on div "Credentials Deep scan spot trades (optional) Select this option if you notice m…" at bounding box center [425, 295] width 402 height 343
click at [797, 442] on span "link" at bounding box center [799, 447] width 36 height 14
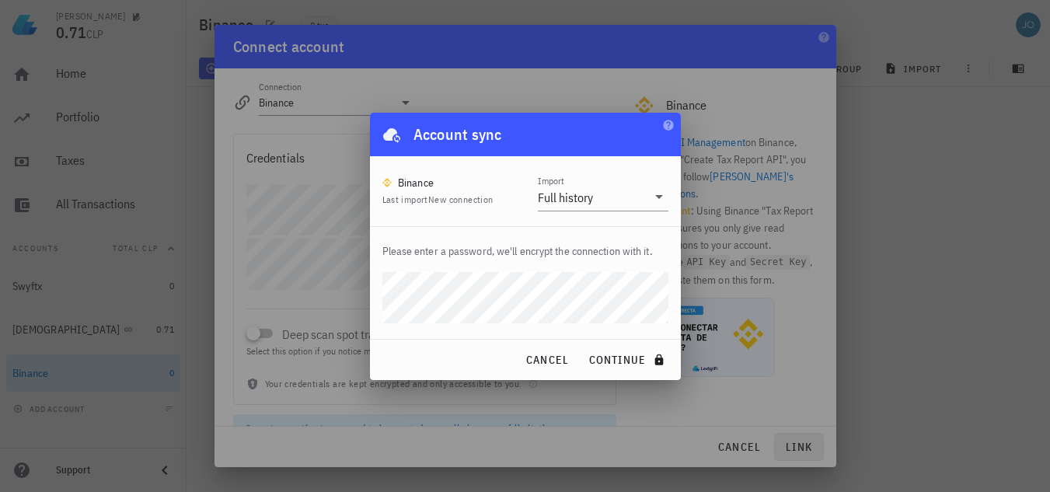
click at [581, 346] on button "continue" at bounding box center [627, 360] width 92 height 28
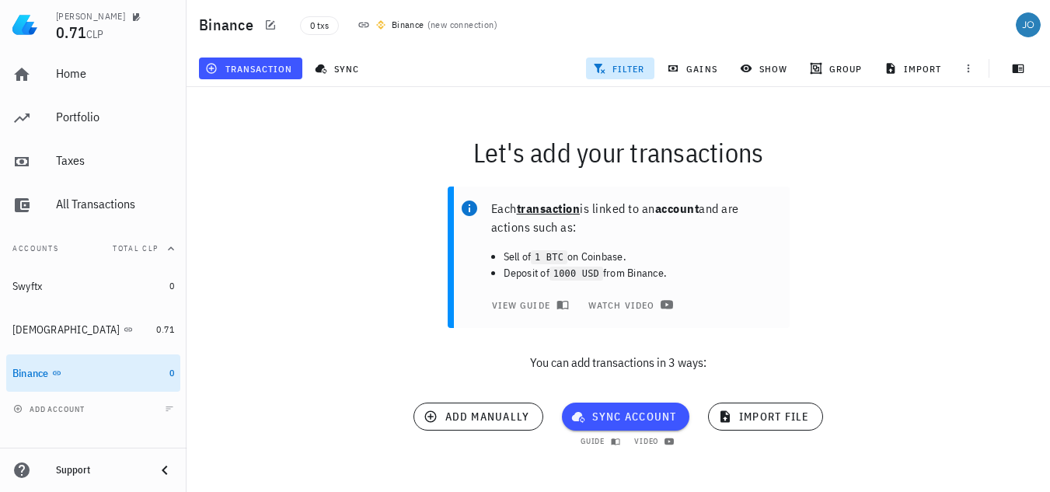
click at [616, 396] on div "sync account guide video" at bounding box center [626, 418] width 146 height 50
drag, startPoint x: 604, startPoint y: 412, endPoint x: 689, endPoint y: 354, distance: 102.4
click at [682, 356] on div "Let's add your transactions Each transaction is linked to an account and are ac…" at bounding box center [618, 288] width 882 height 421
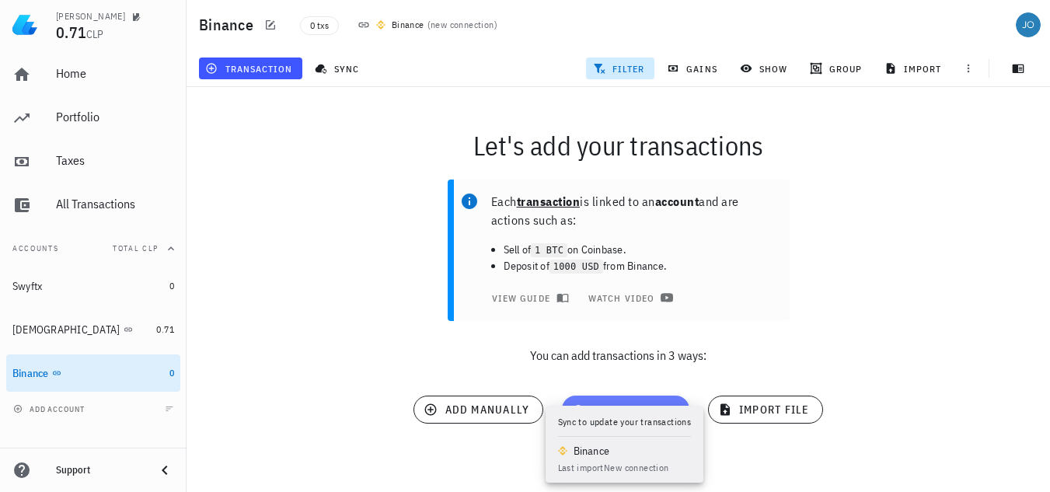
click at [611, 415] on span "sync account" at bounding box center [625, 410] width 103 height 14
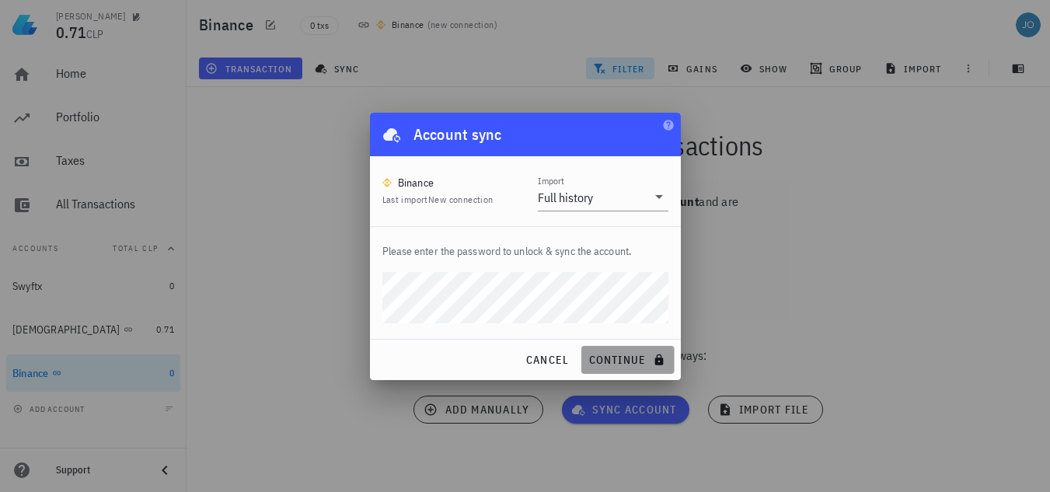
click at [601, 361] on span "continue" at bounding box center [628, 360] width 80 height 14
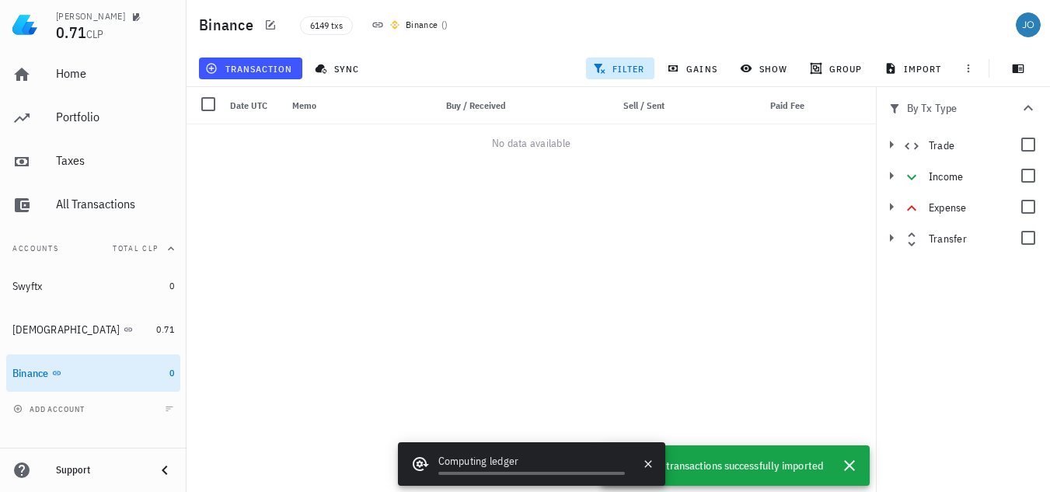
scroll to position [0, 0]
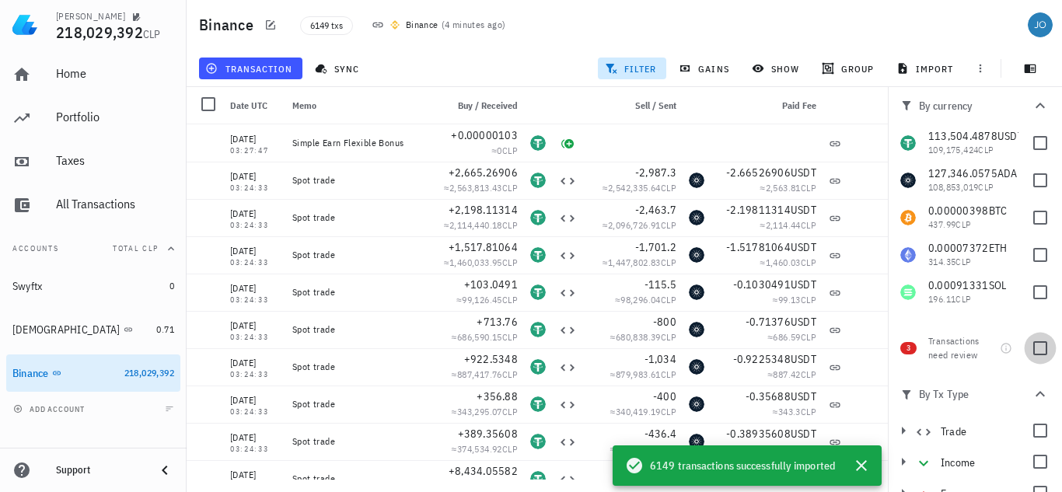
click at [1038, 353] on div at bounding box center [1040, 348] width 26 height 26
checkbox input "true"
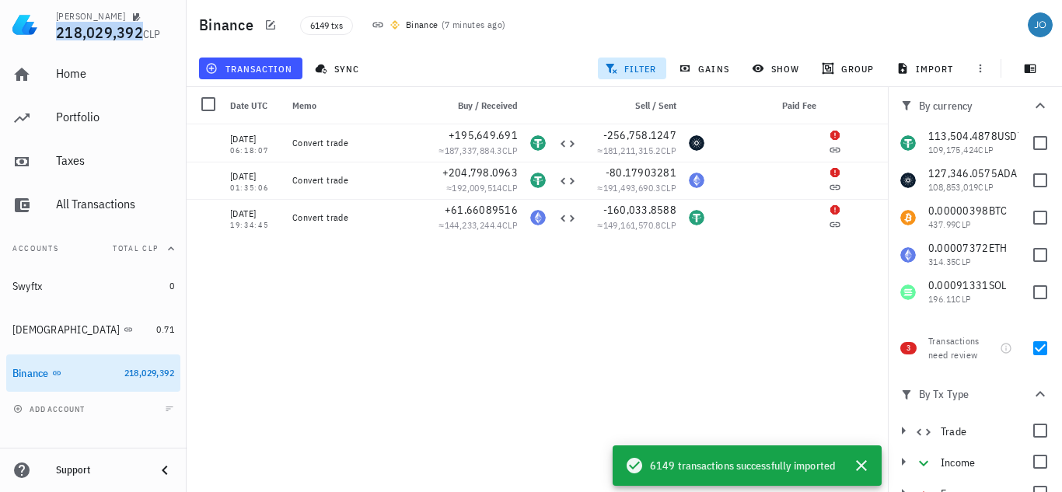
click at [113, 33] on span "218,029,392" at bounding box center [99, 32] width 87 height 21
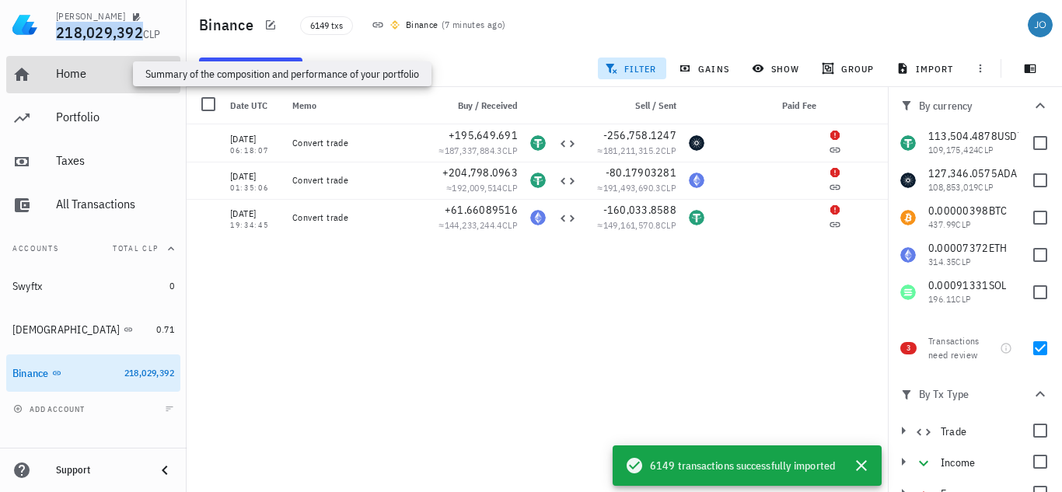
click at [70, 72] on div "Home" at bounding box center [115, 73] width 118 height 15
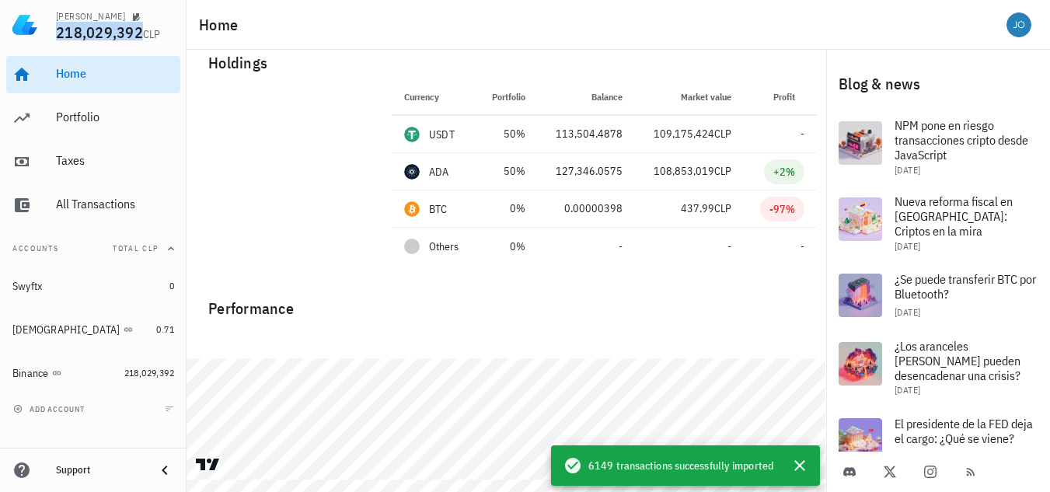
scroll to position [30, 0]
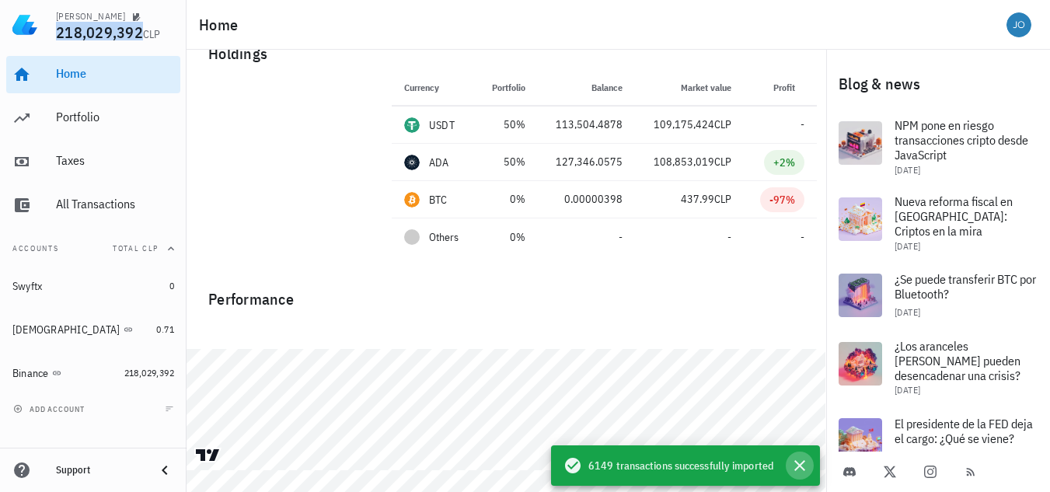
click at [796, 457] on icon "button" at bounding box center [799, 465] width 19 height 19
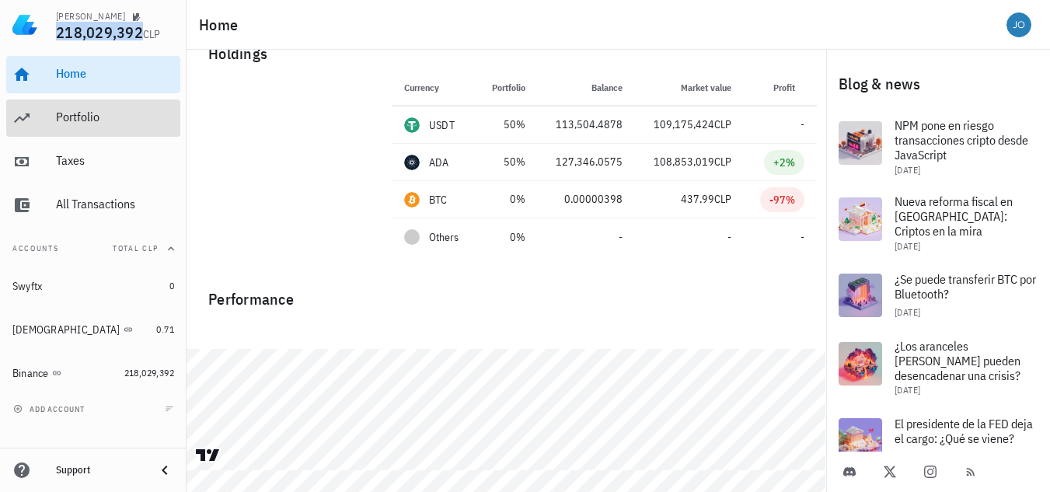
click at [93, 122] on div "Portfolio" at bounding box center [115, 117] width 118 height 15
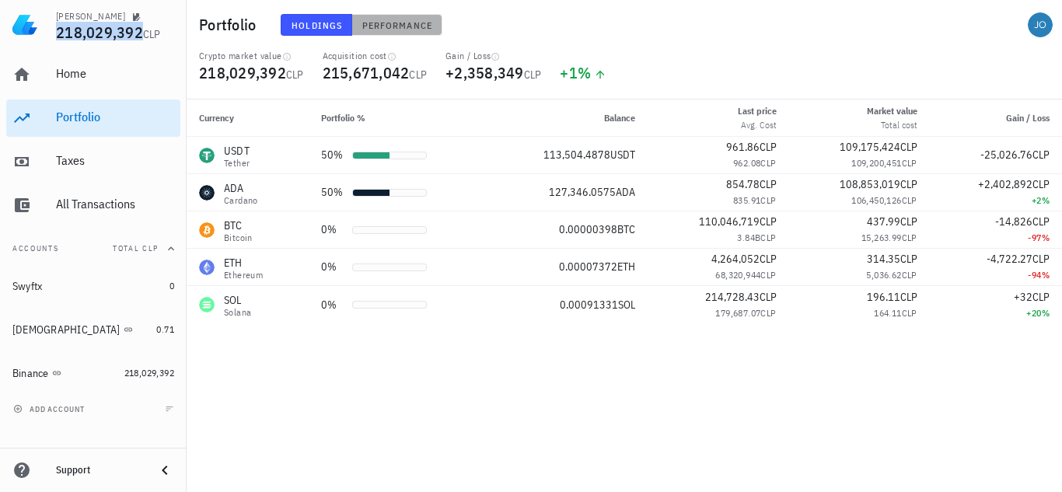
click at [398, 30] on span "Performance" at bounding box center [396, 25] width 71 height 12
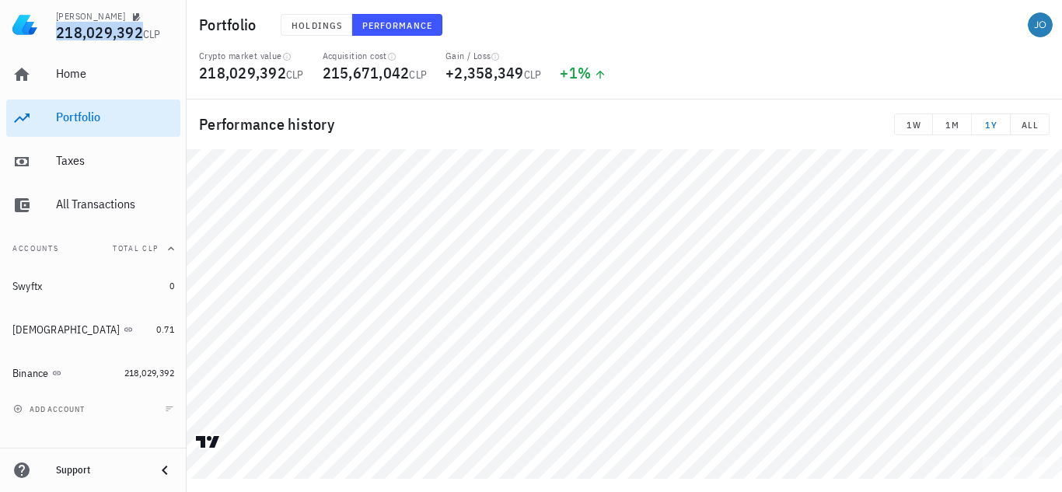
click at [605, 75] on icon at bounding box center [600, 75] width 9 height 9
click at [393, 58] on icon "button" at bounding box center [391, 56] width 9 height 9
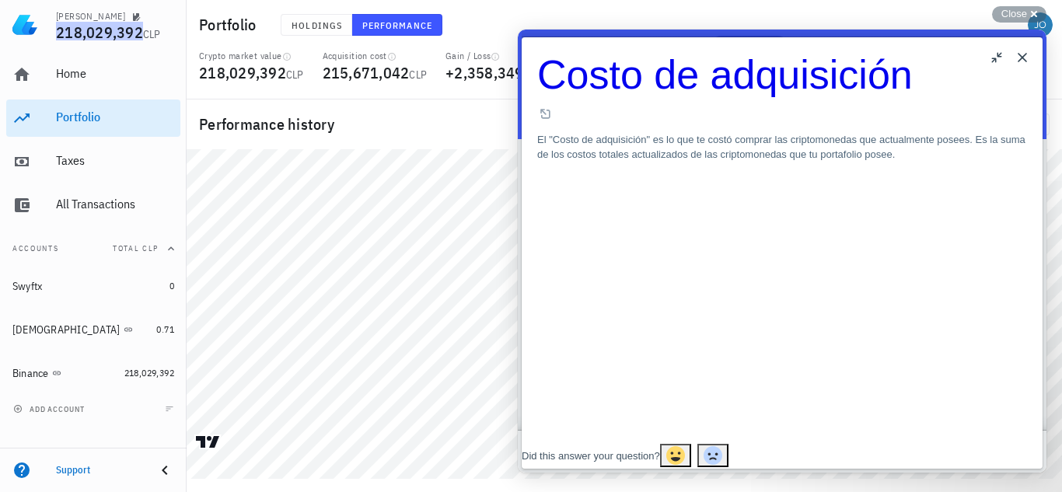
click at [1019, 57] on button "Close" at bounding box center [1022, 57] width 25 height 25
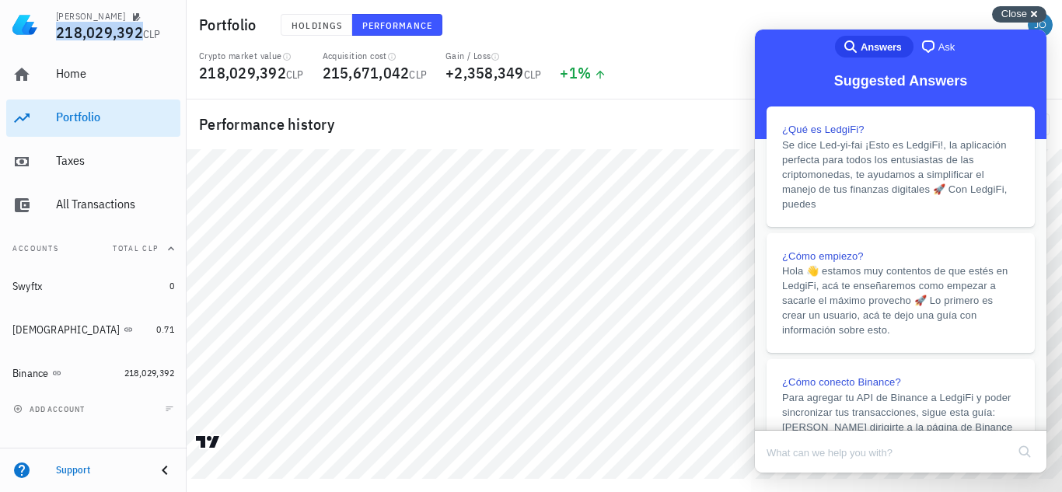
click at [1007, 12] on span "Close" at bounding box center [1014, 14] width 26 height 12
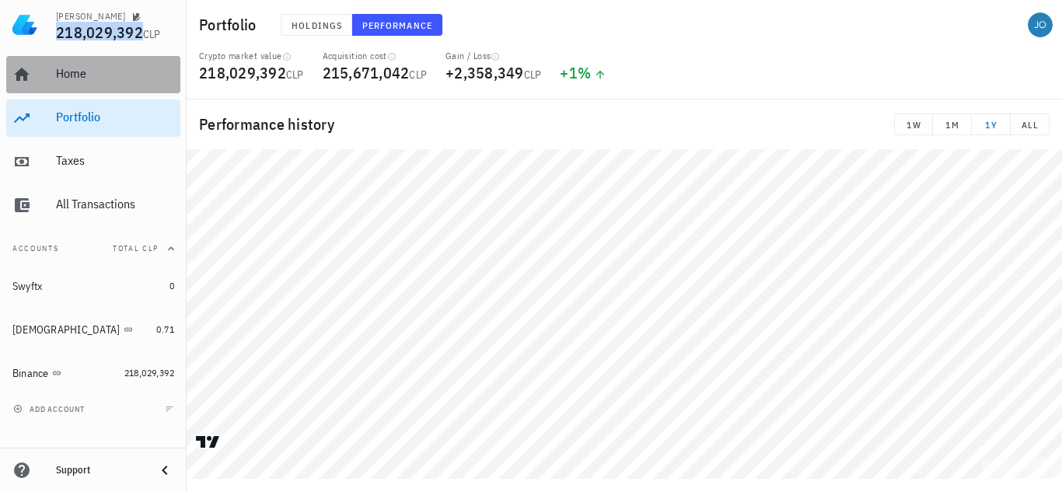
click at [121, 80] on div "Home" at bounding box center [115, 73] width 118 height 15
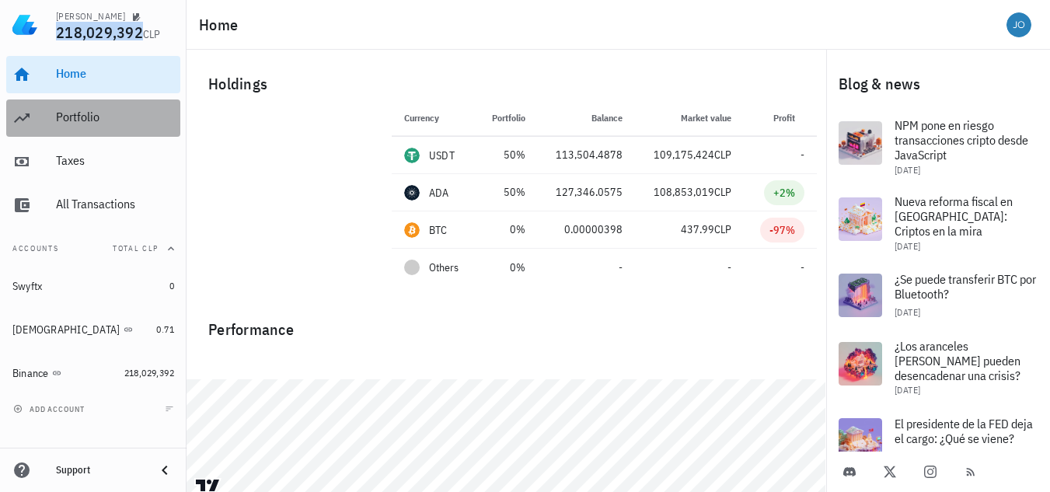
click at [95, 115] on div "Portfolio" at bounding box center [115, 117] width 118 height 15
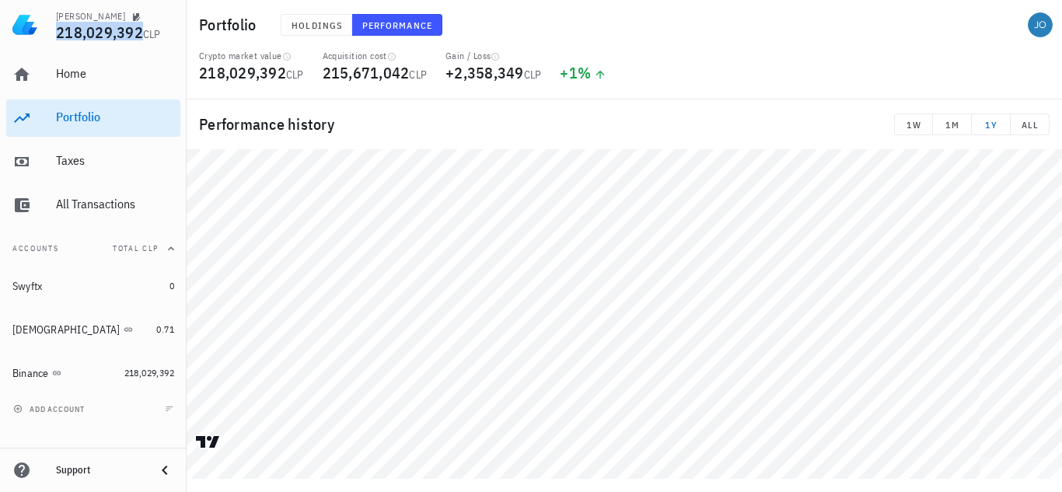
click at [174, 469] on div "Support" at bounding box center [93, 470] width 187 height 31
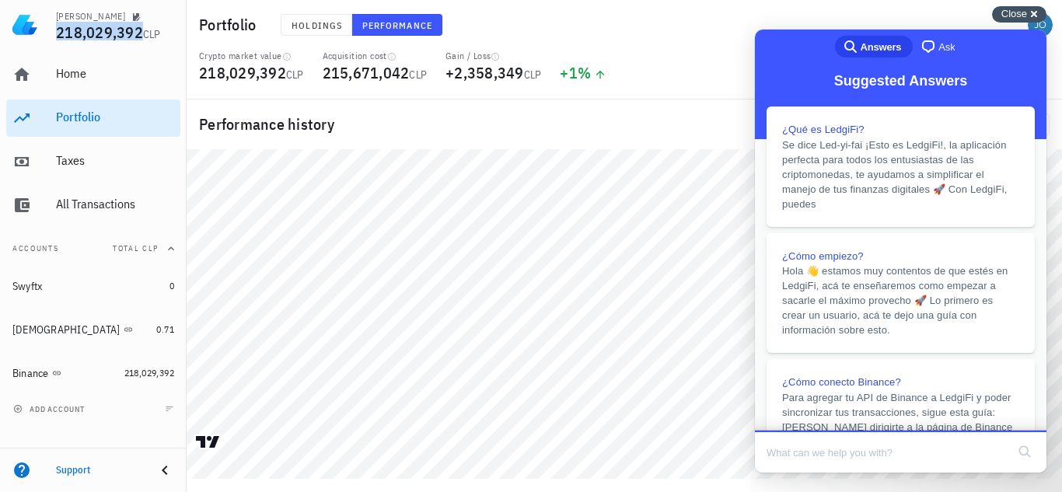
click at [1013, 12] on span "Close" at bounding box center [1014, 14] width 26 height 12
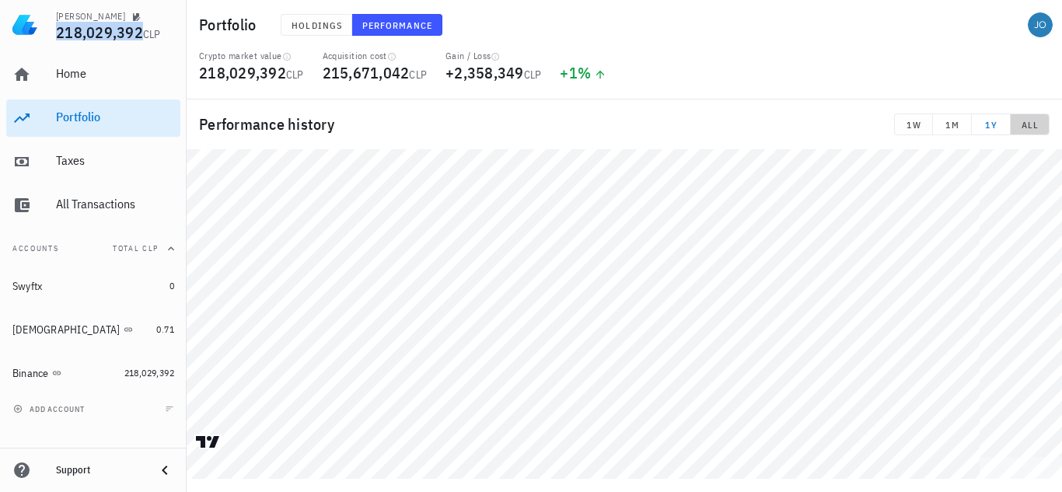
click at [1028, 117] on button "ALL" at bounding box center [1029, 124] width 39 height 22
click at [983, 464] on tr at bounding box center [624, 468] width 875 height 22
